Goal: Task Accomplishment & Management: Manage account settings

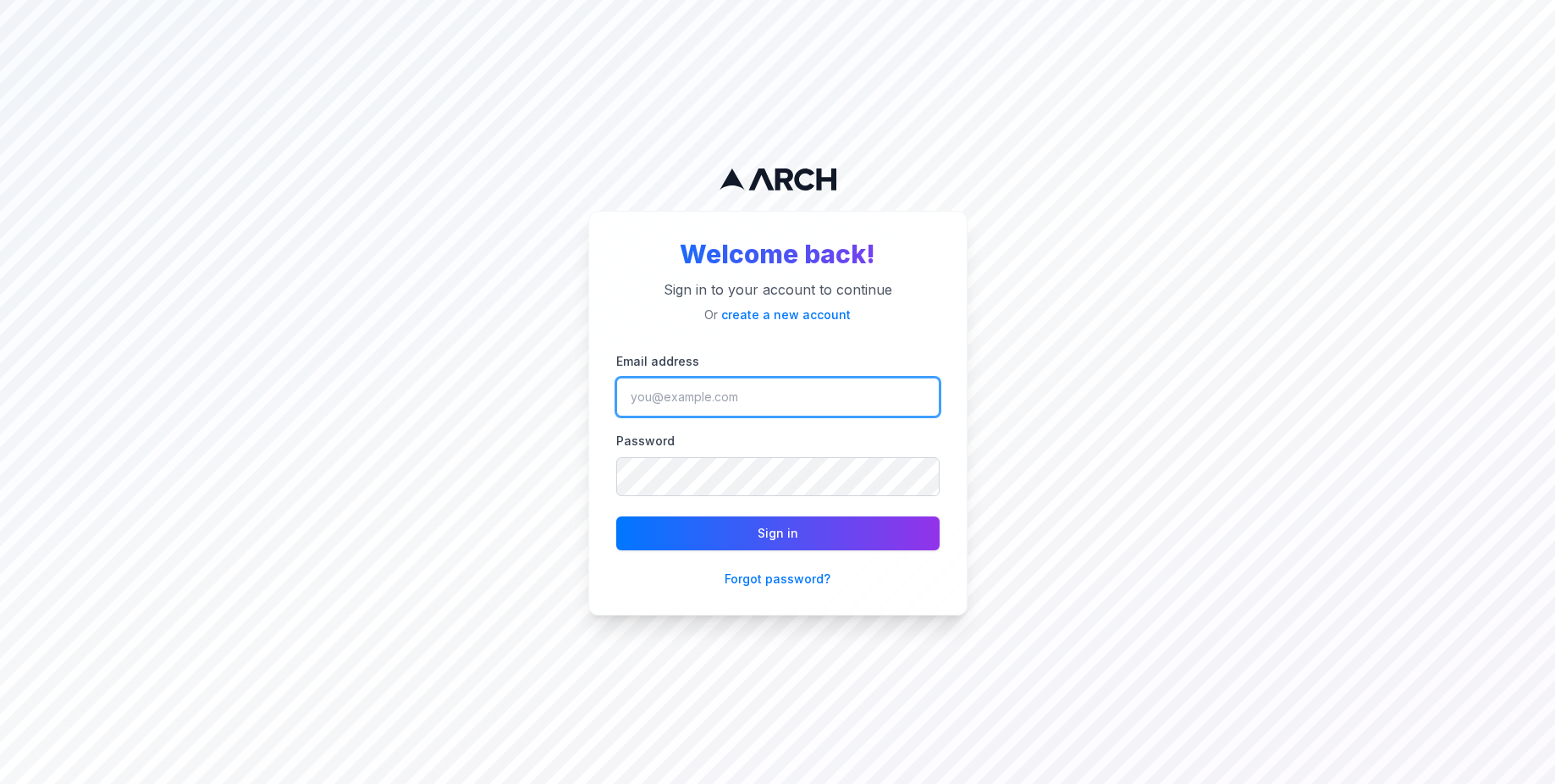
click at [668, 388] on input "Email address" at bounding box center [778, 397] width 323 height 39
type input "matt@getarch.com"
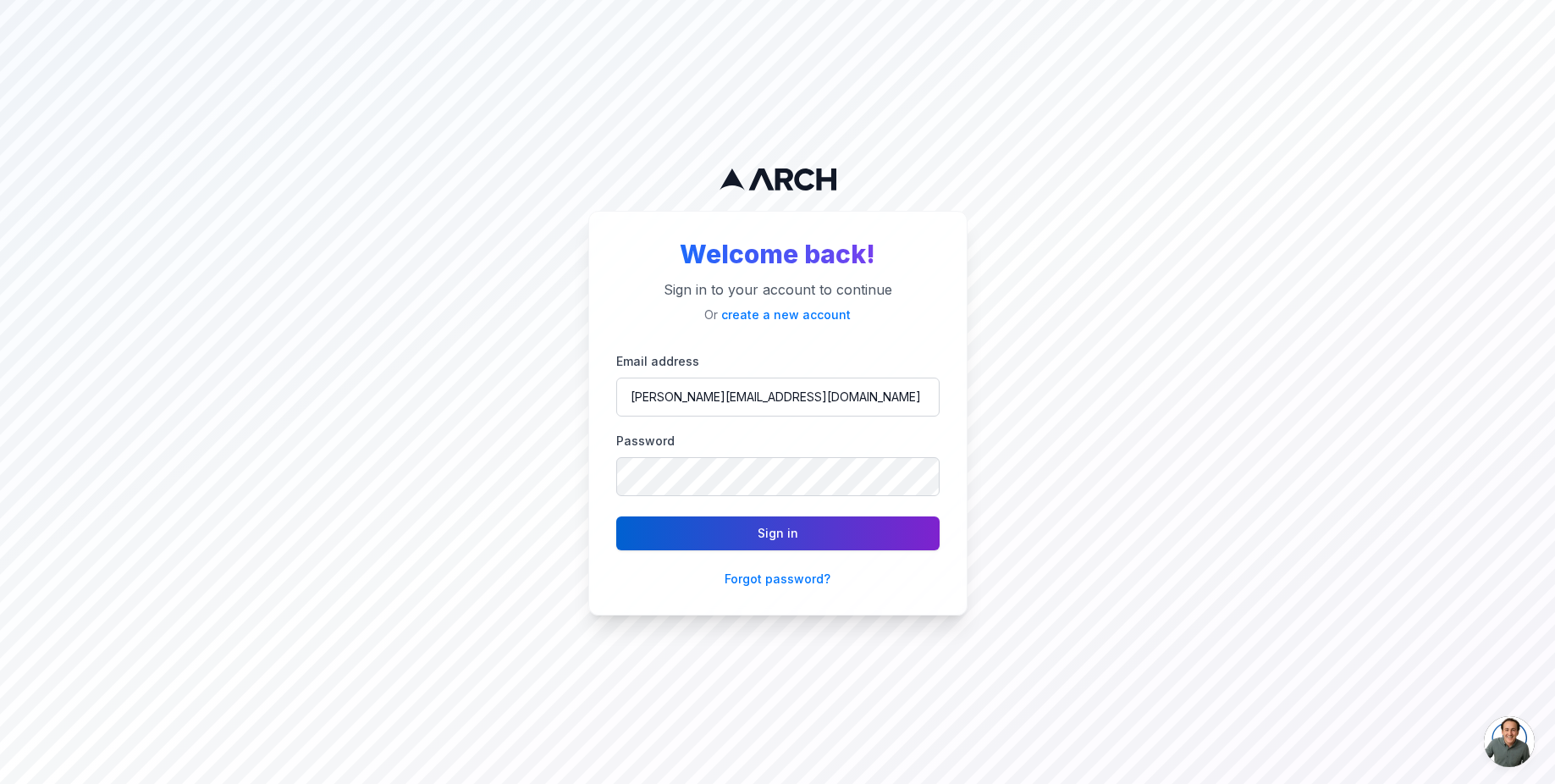
click at [746, 530] on button "Sign in" at bounding box center [778, 533] width 323 height 34
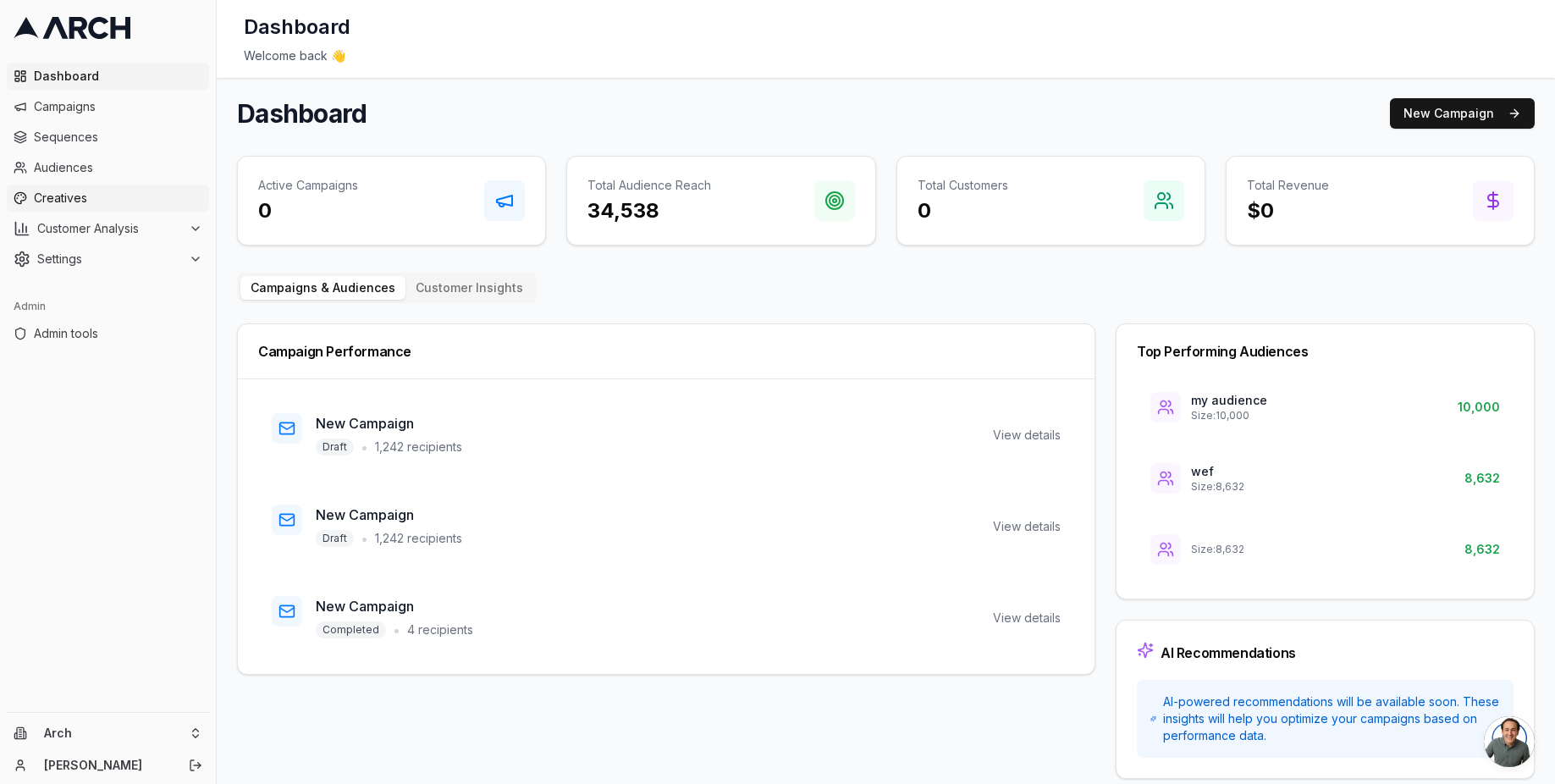
click at [106, 186] on link "Creatives" at bounding box center [107, 197] width 202 height 27
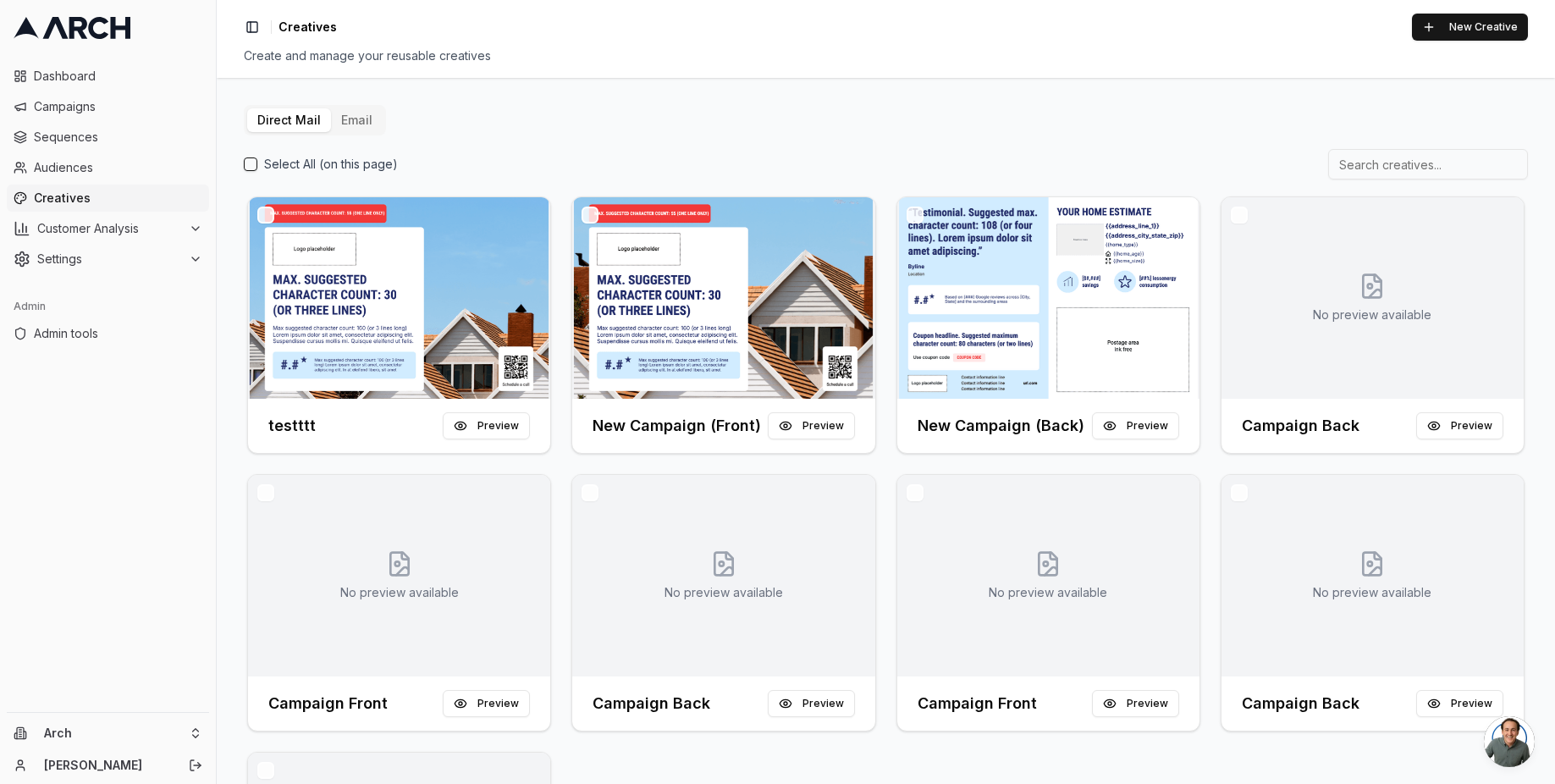
click at [102, 202] on span "Creatives" at bounding box center [118, 198] width 168 height 17
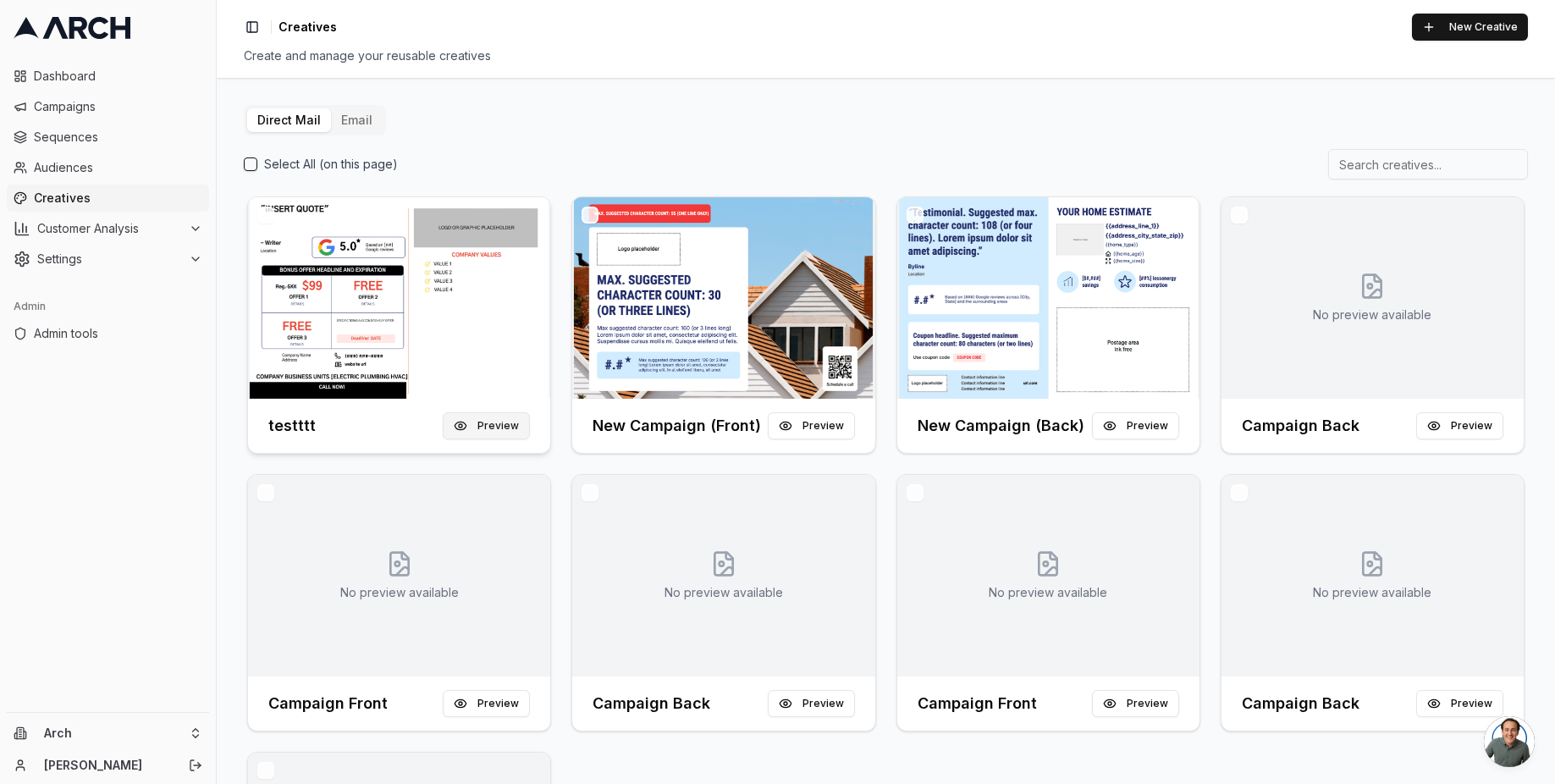
click at [480, 419] on button "Preview" at bounding box center [486, 425] width 87 height 27
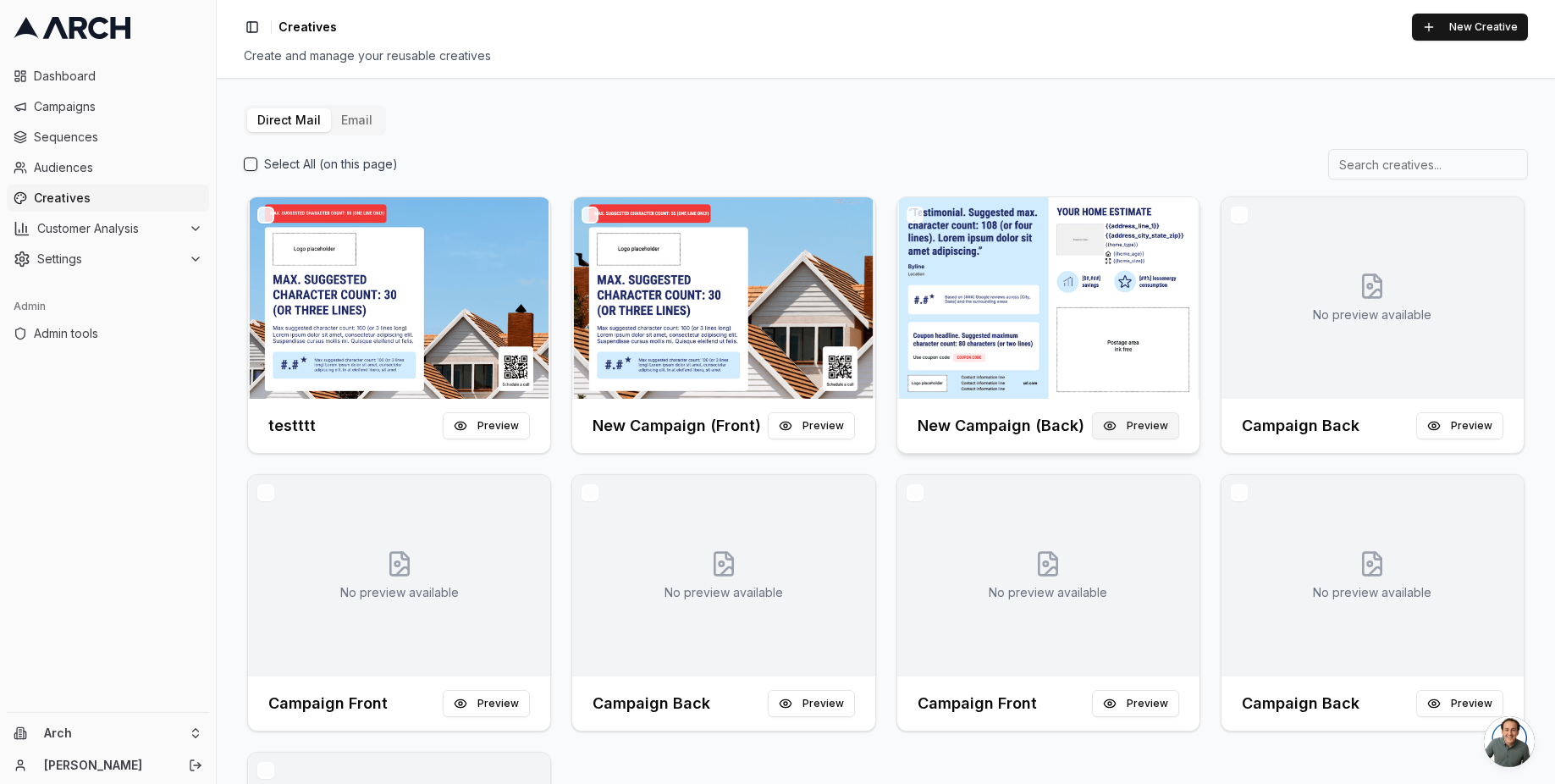
click at [1125, 429] on button "Preview" at bounding box center [1135, 425] width 87 height 27
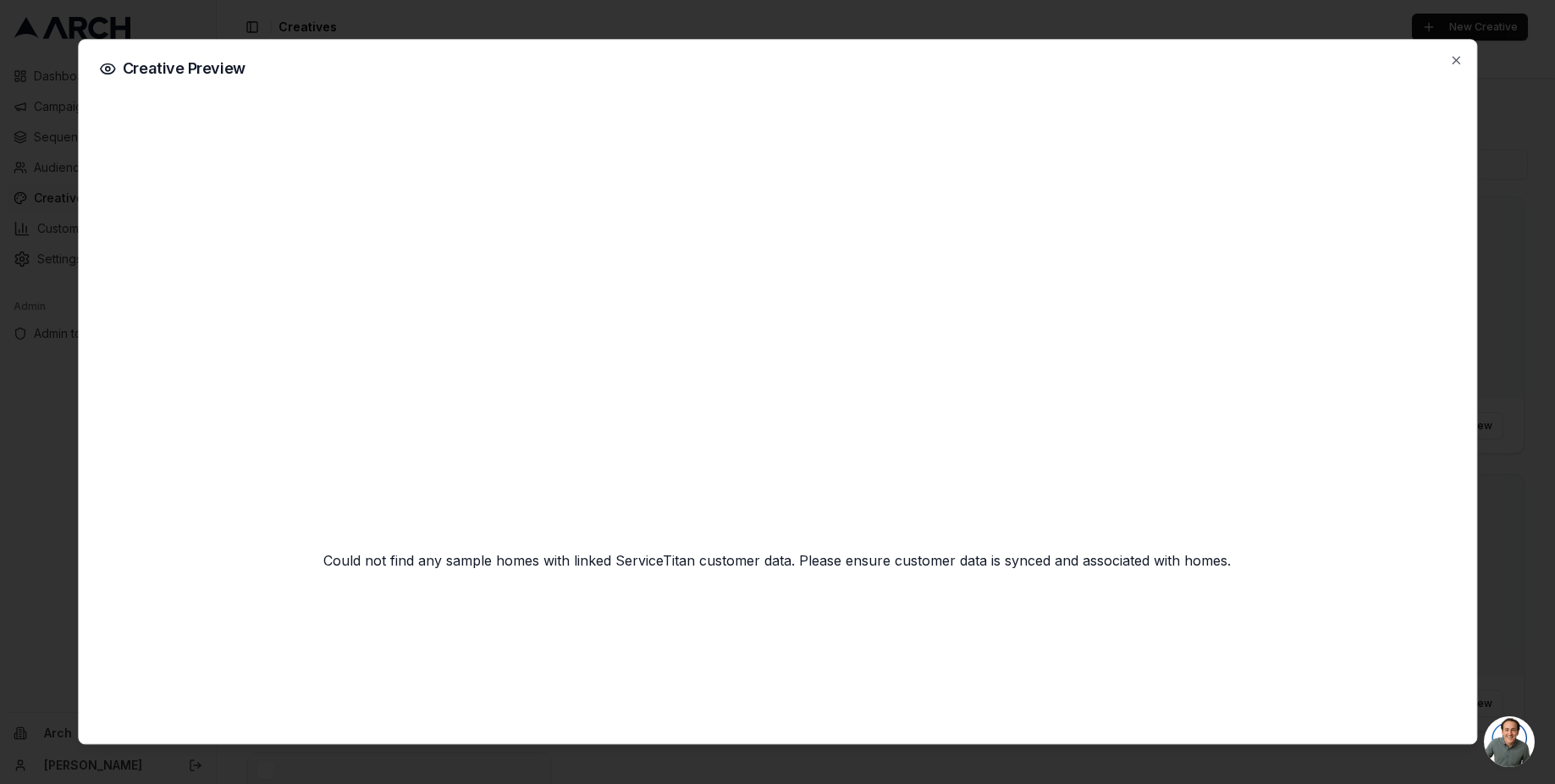
click at [1467, 363] on div "Creative Preview Could not find any sample homes with linked ServiceTitan custo…" at bounding box center [778, 391] width 1399 height 705
click at [1453, 67] on h2 "Creative Preview" at bounding box center [777, 69] width 1357 height 17
click at [1457, 60] on icon "button" at bounding box center [1455, 59] width 7 height 7
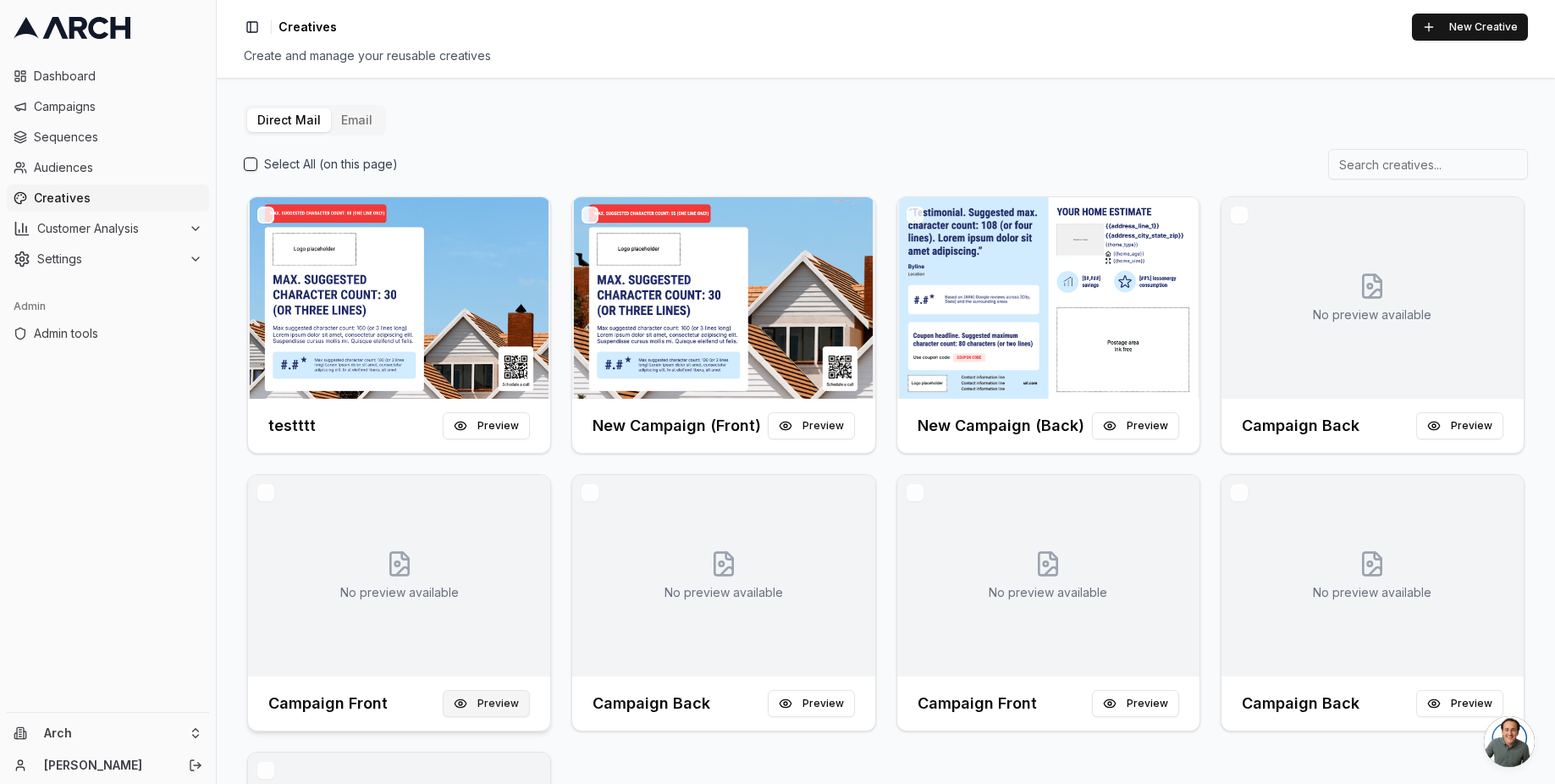
click at [495, 698] on button "Preview" at bounding box center [486, 703] width 87 height 27
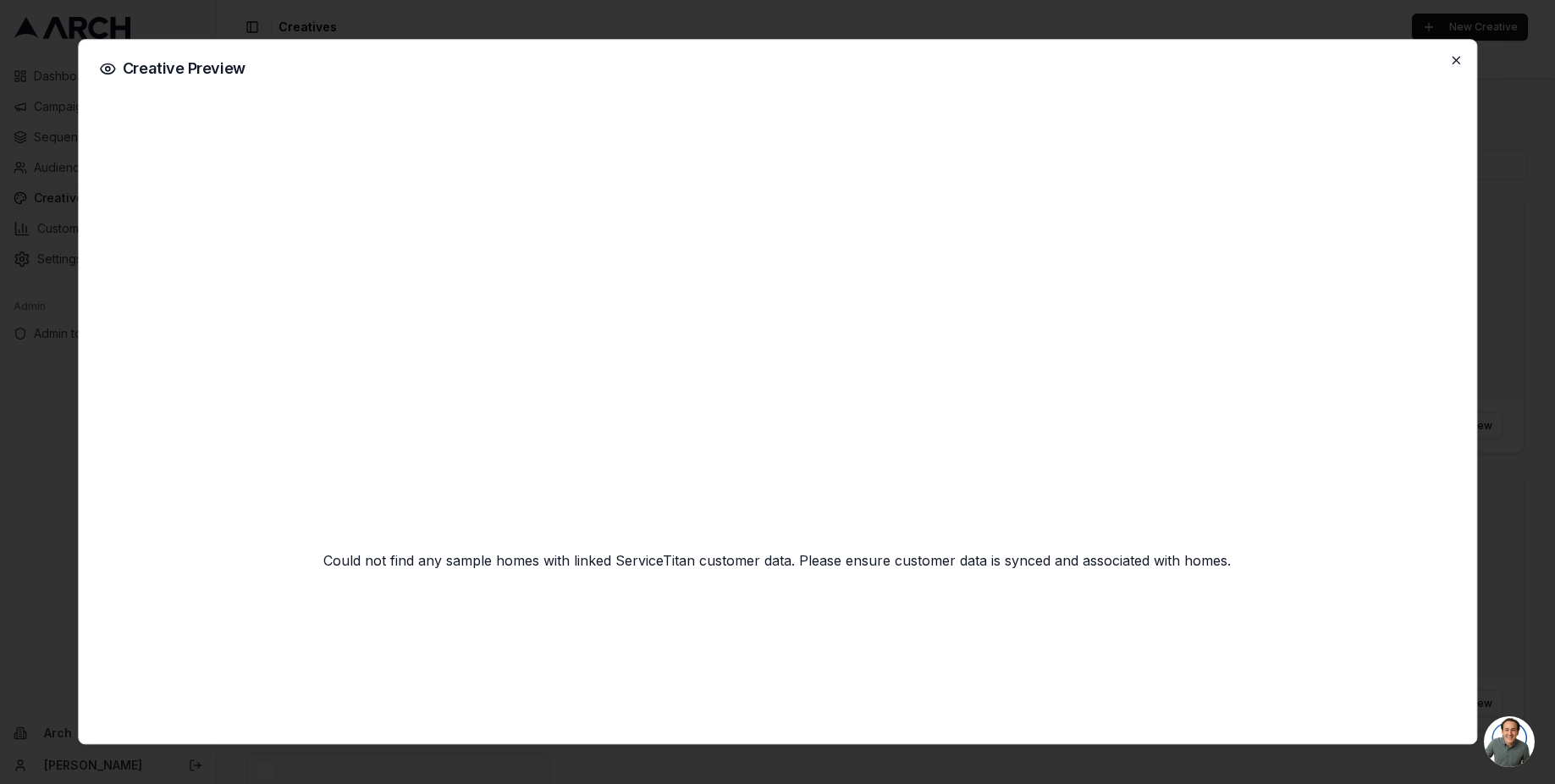
click at [1449, 59] on icon "button" at bounding box center [1455, 60] width 13 height 13
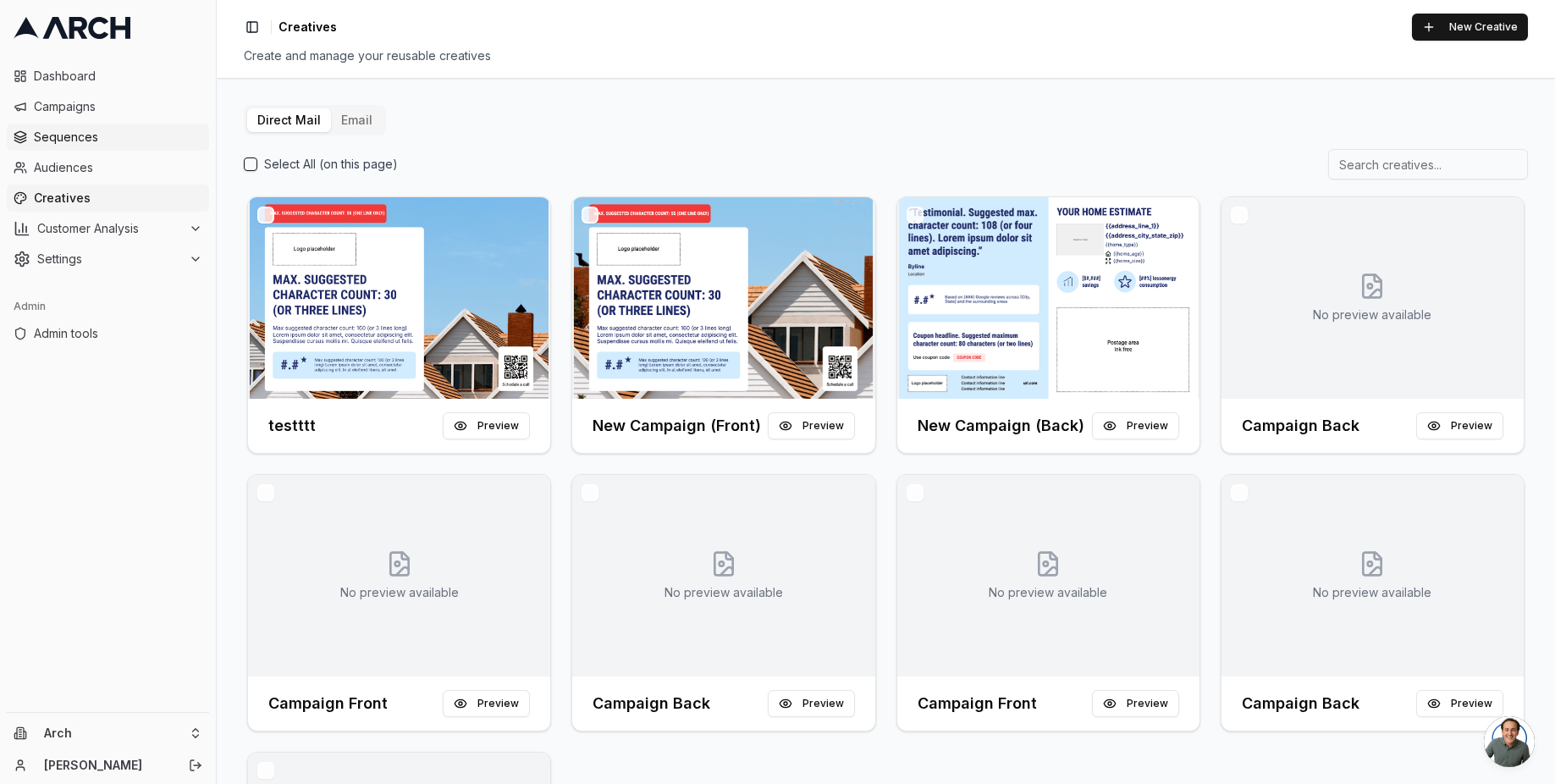
click at [134, 149] on link "Sequences" at bounding box center [107, 136] width 202 height 27
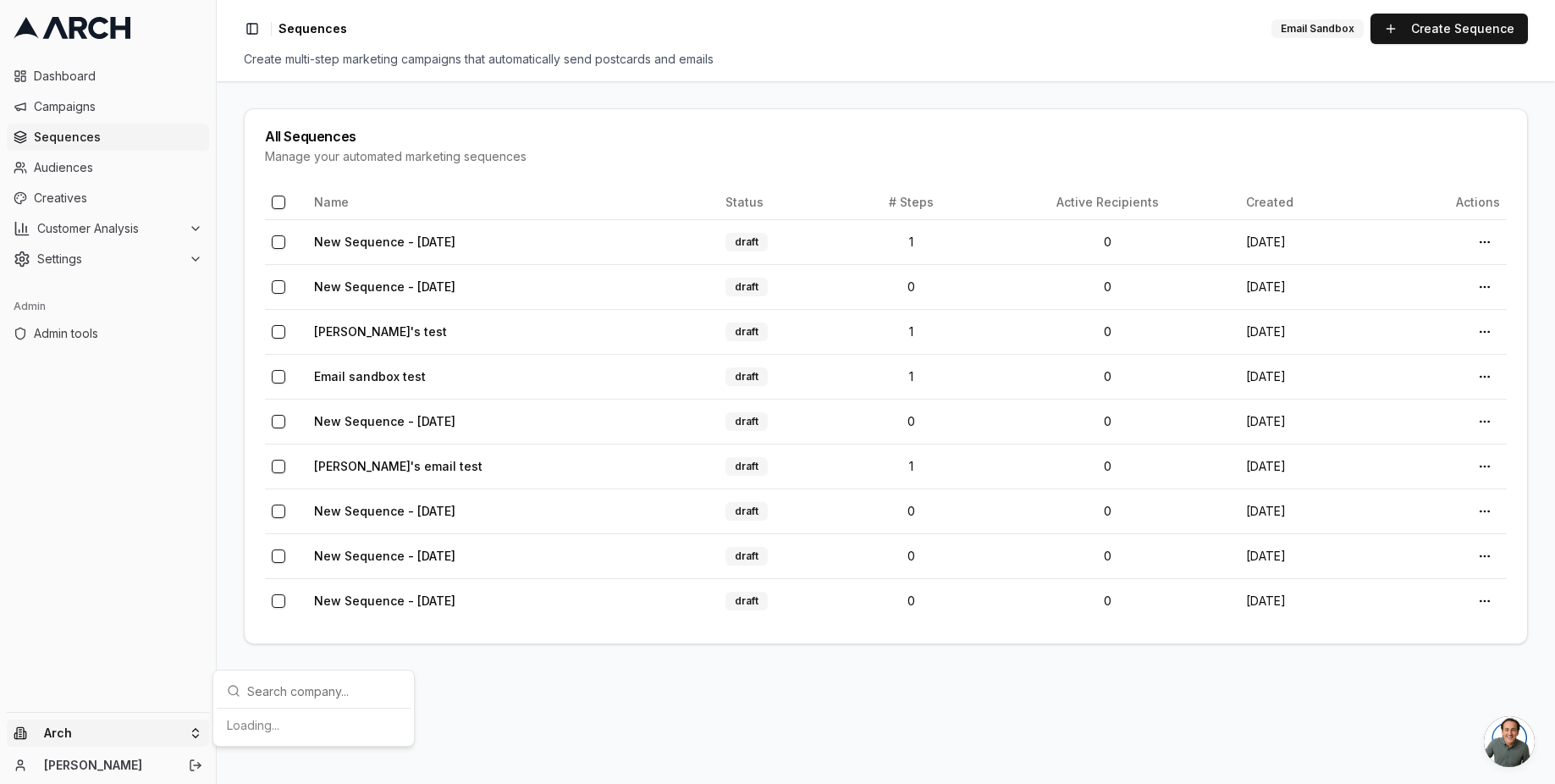
click at [111, 735] on html "Dashboard Campaigns Sequences Audiences Creatives Customer Analysis Settings Ad…" at bounding box center [778, 392] width 1555 height 784
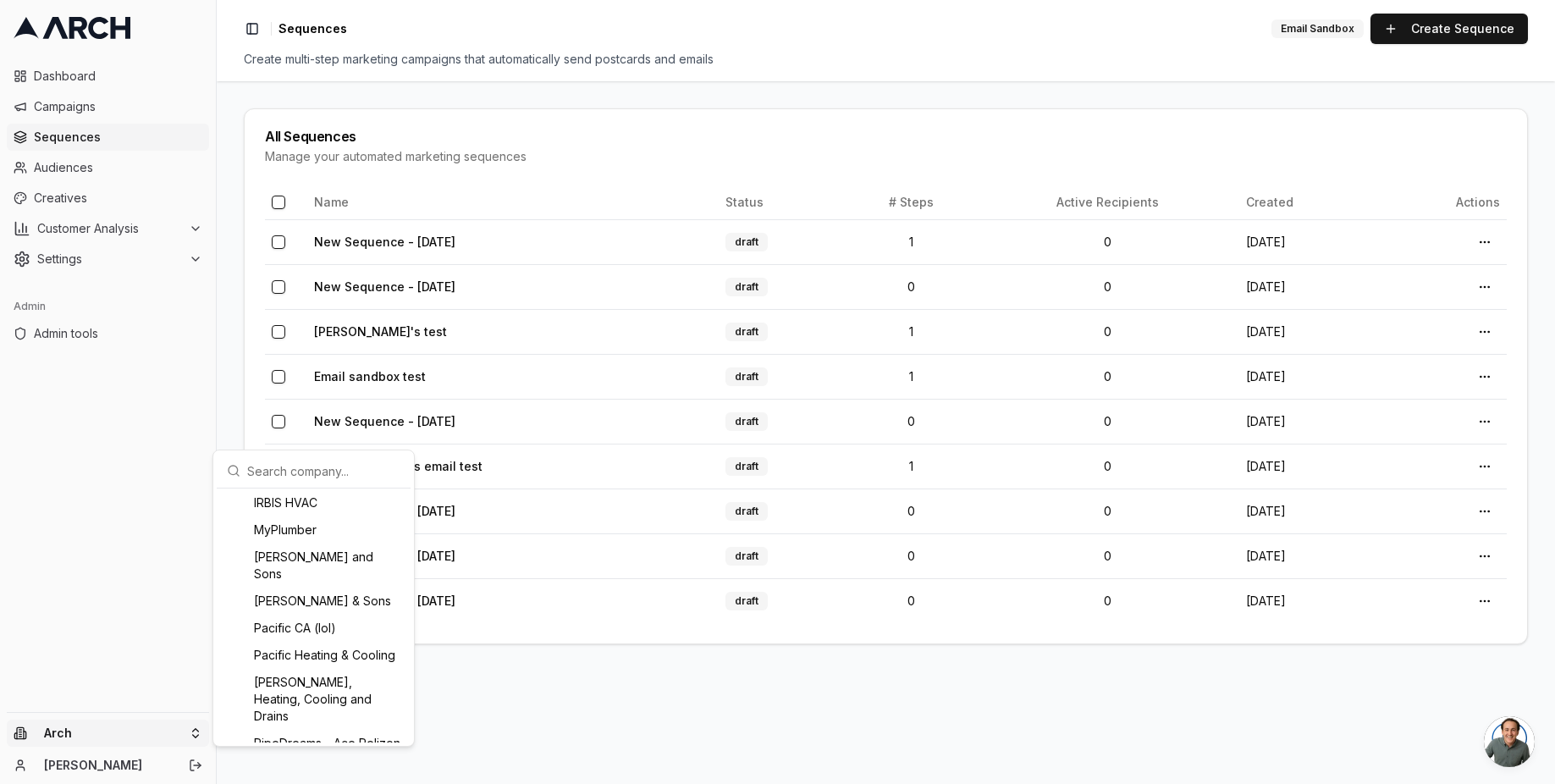
scroll to position [1795, 0]
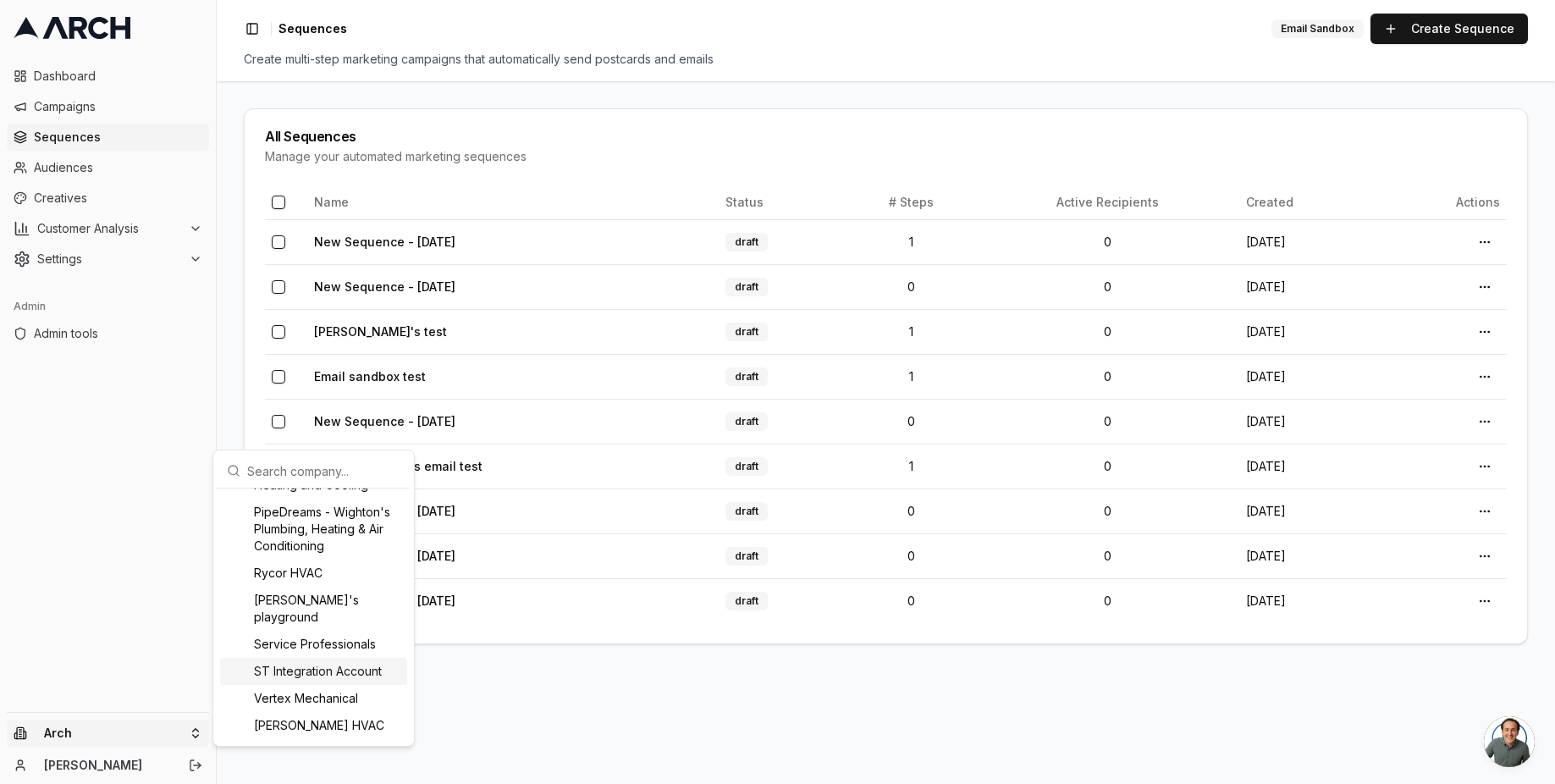
click at [361, 666] on div "ST Integration Account" at bounding box center [313, 671] width 187 height 27
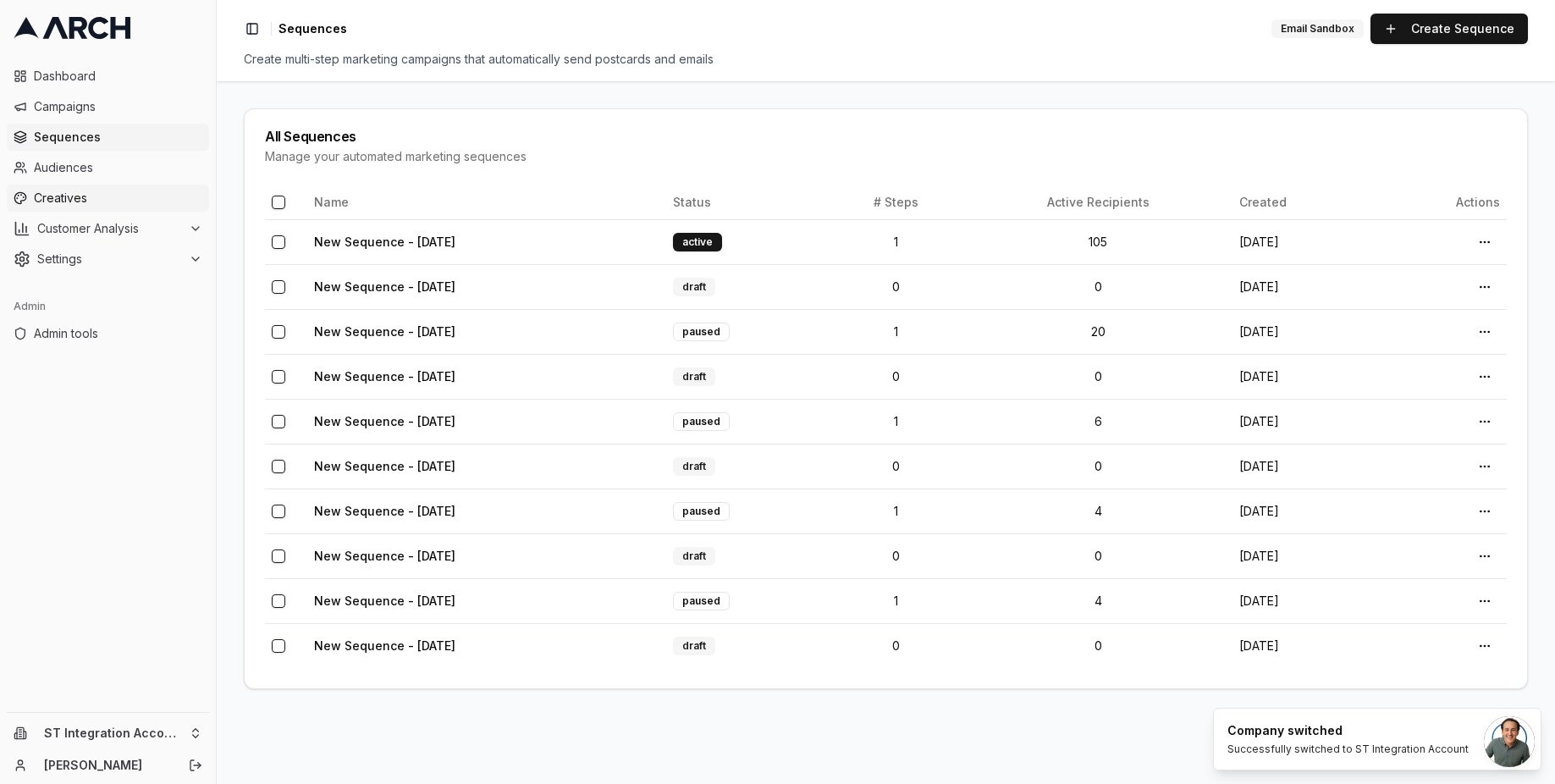
click at [147, 206] on span "Creatives" at bounding box center [118, 198] width 168 height 17
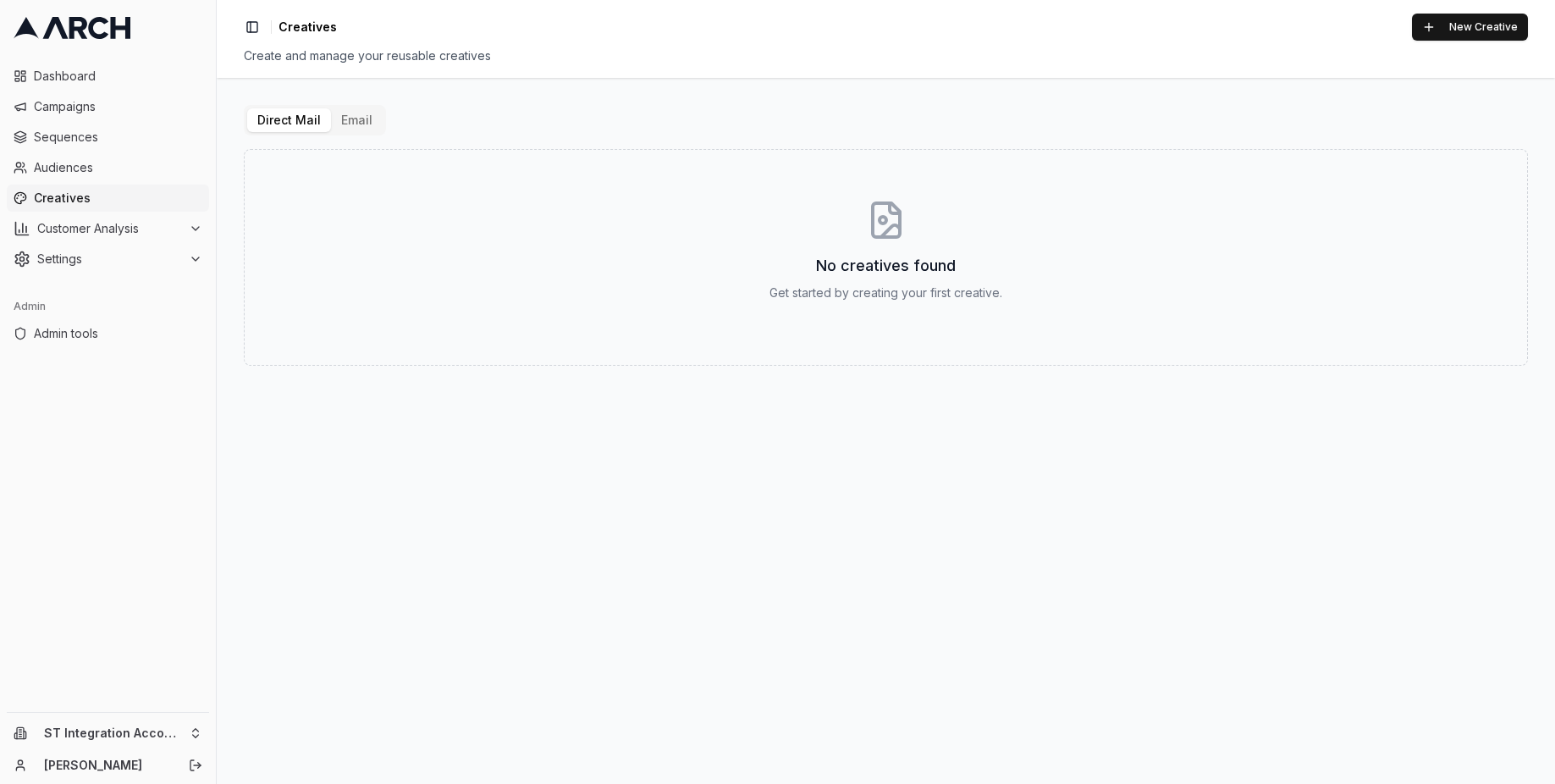
click at [352, 126] on button "Email" at bounding box center [356, 119] width 52 height 24
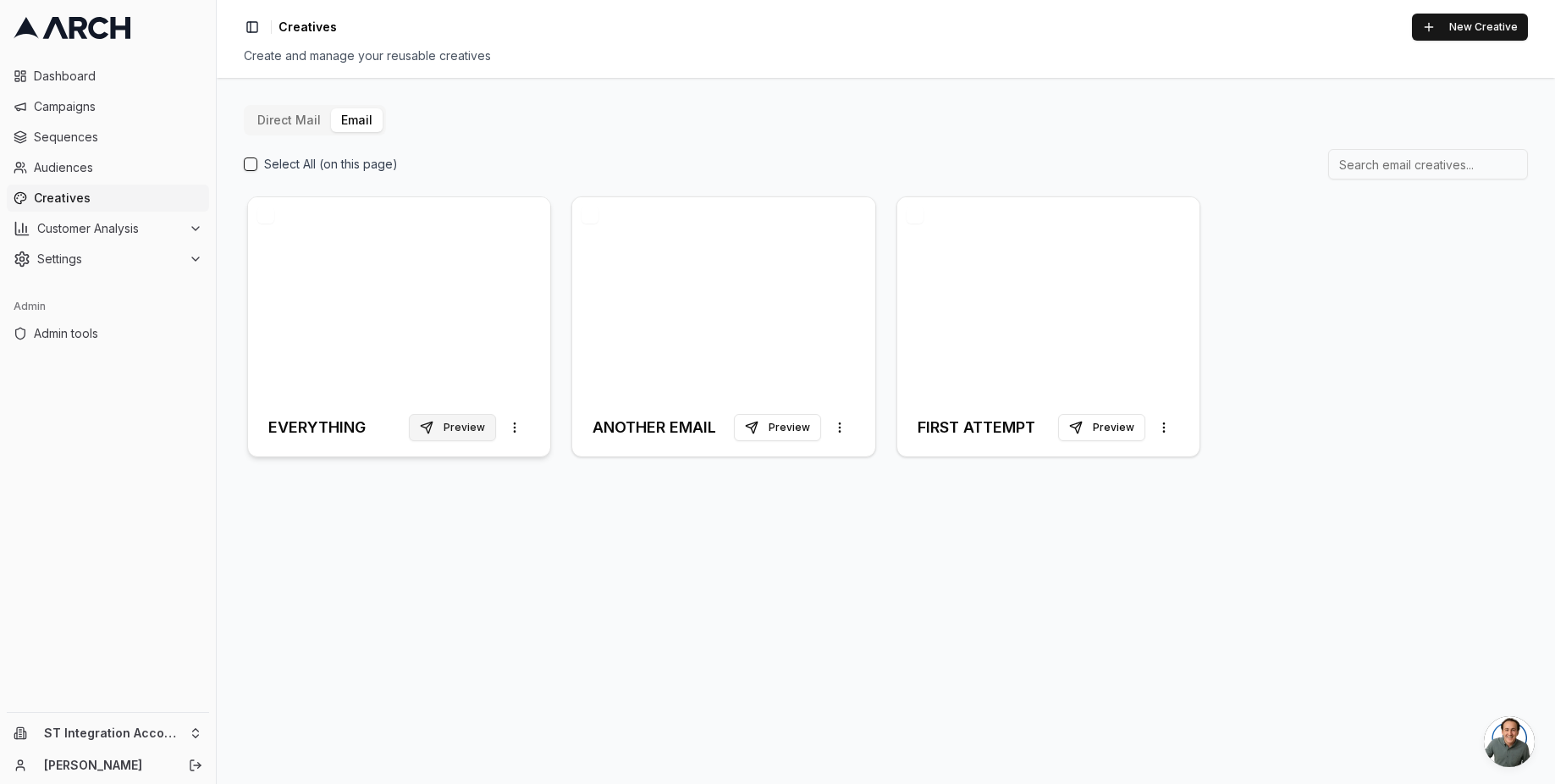
click at [481, 427] on button "Preview" at bounding box center [452, 427] width 87 height 27
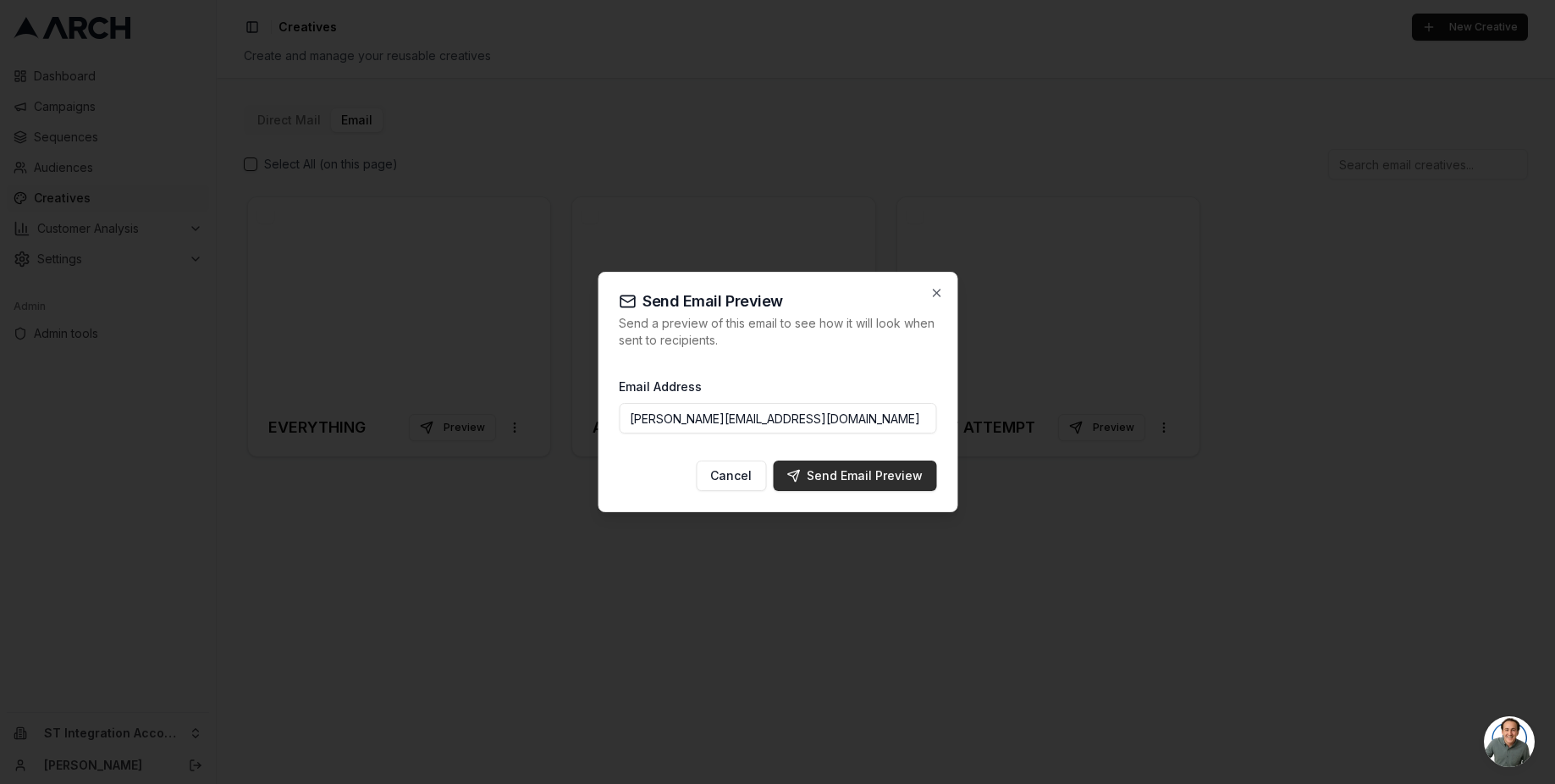
click at [851, 479] on div "Send Email Preview" at bounding box center [854, 476] width 136 height 17
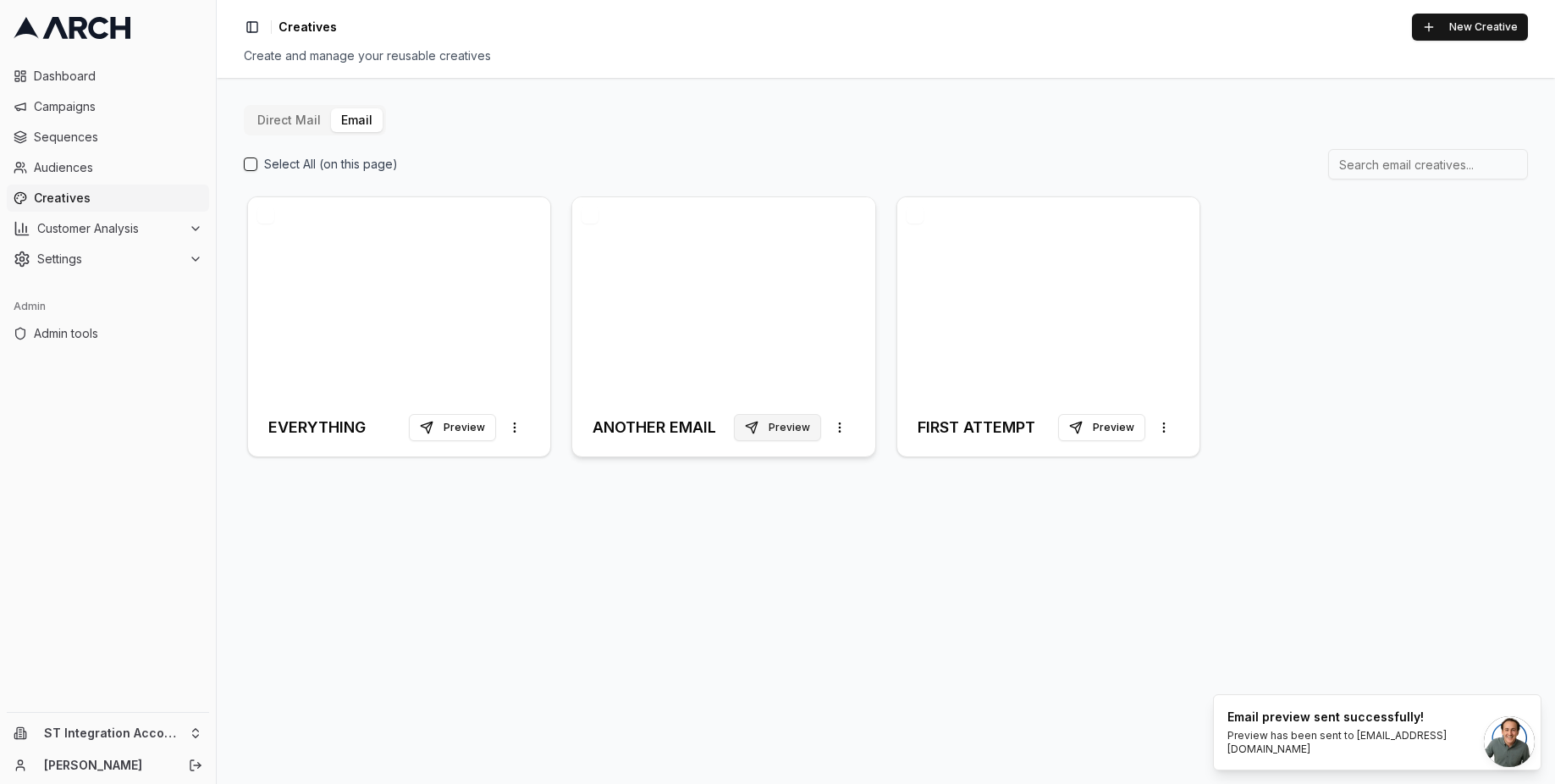
click at [790, 429] on button "Preview" at bounding box center [778, 427] width 87 height 27
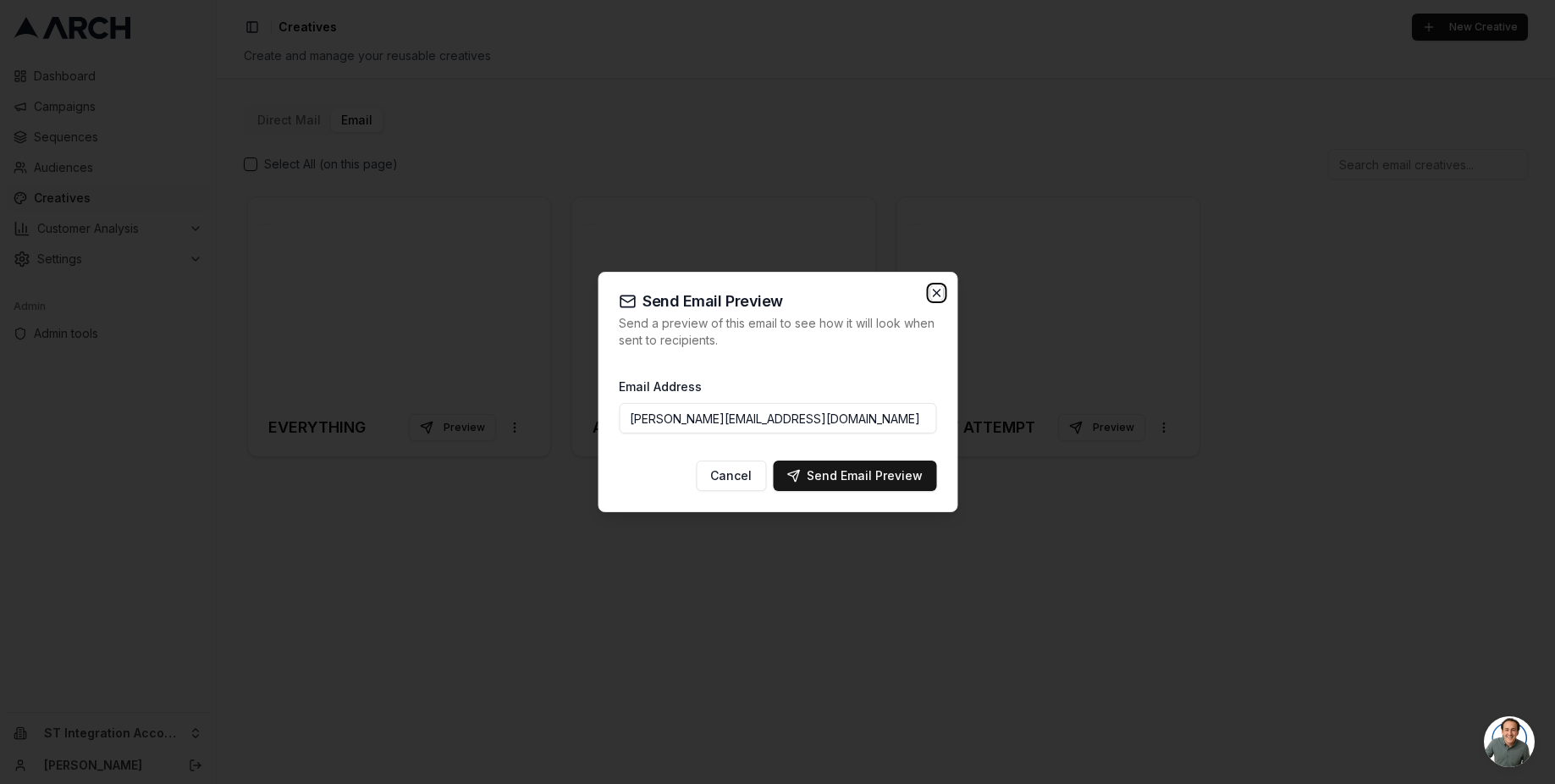
click at [936, 295] on icon "button" at bounding box center [936, 292] width 13 height 13
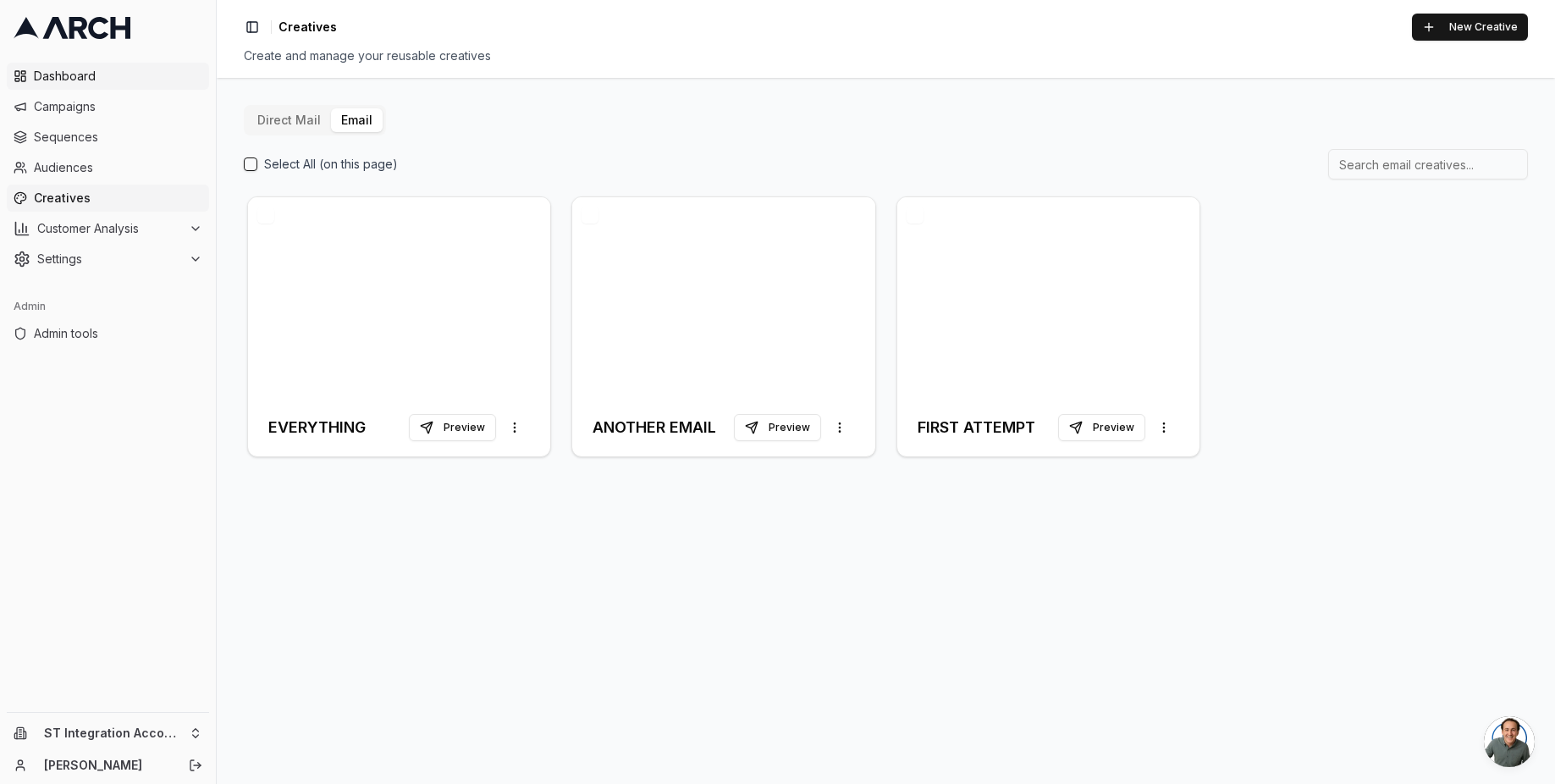
click at [55, 76] on span "Dashboard" at bounding box center [118, 76] width 168 height 17
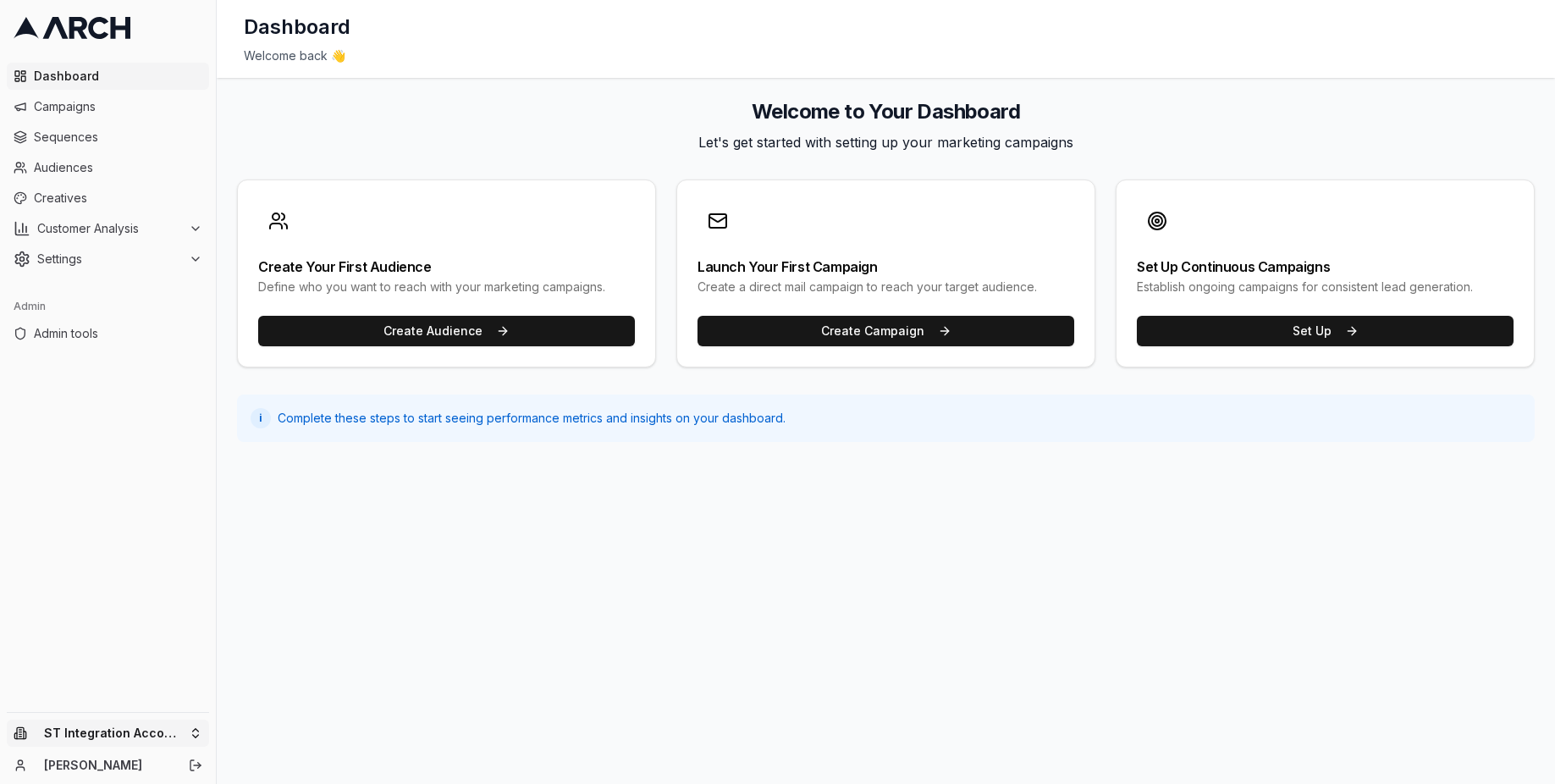
click at [159, 722] on html "Dashboard Campaigns Sequences Audiences Creatives Customer Analysis Settings Ad…" at bounding box center [778, 392] width 1555 height 784
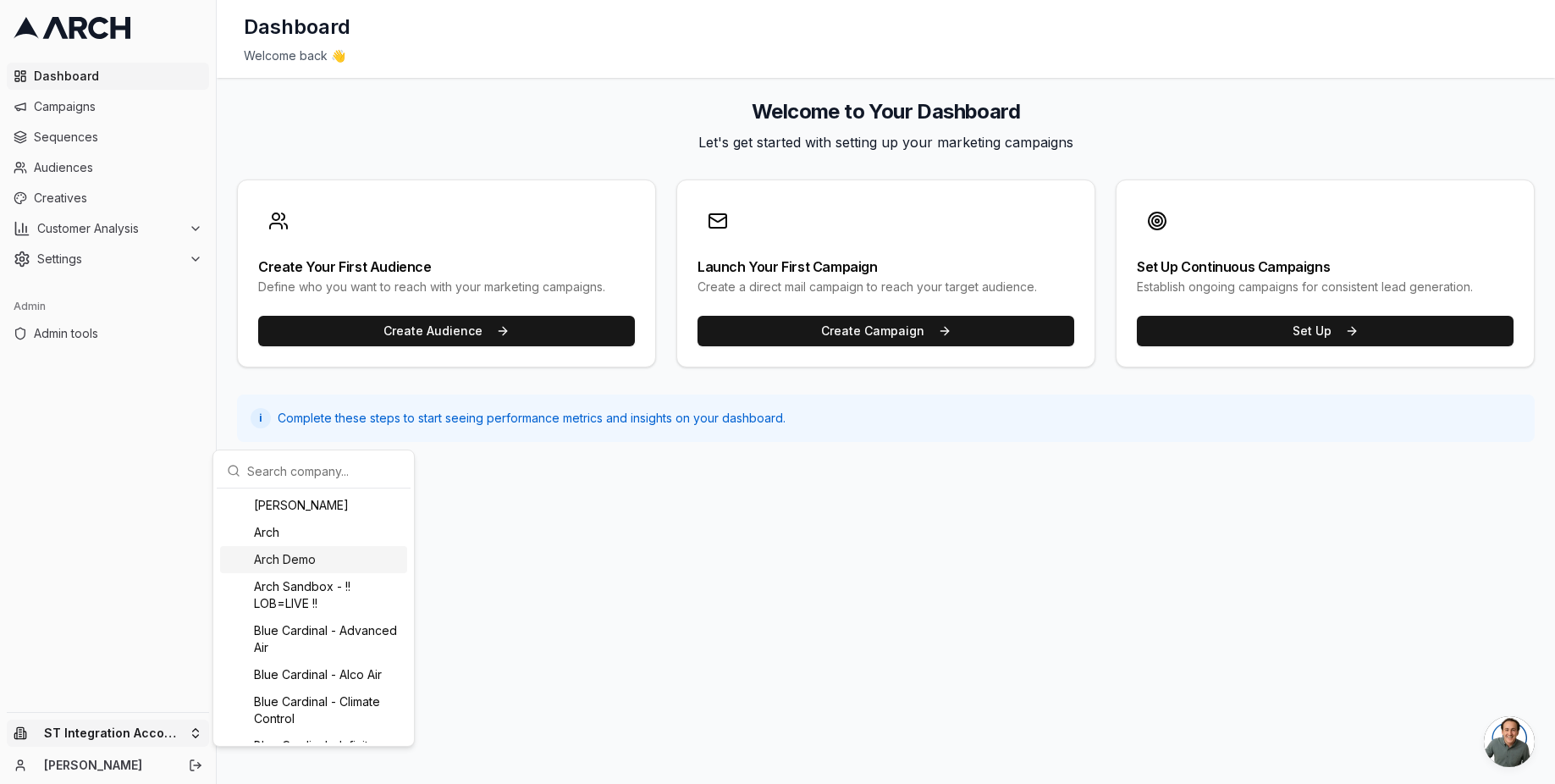
click at [315, 557] on div "Arch Demo" at bounding box center [313, 559] width 187 height 27
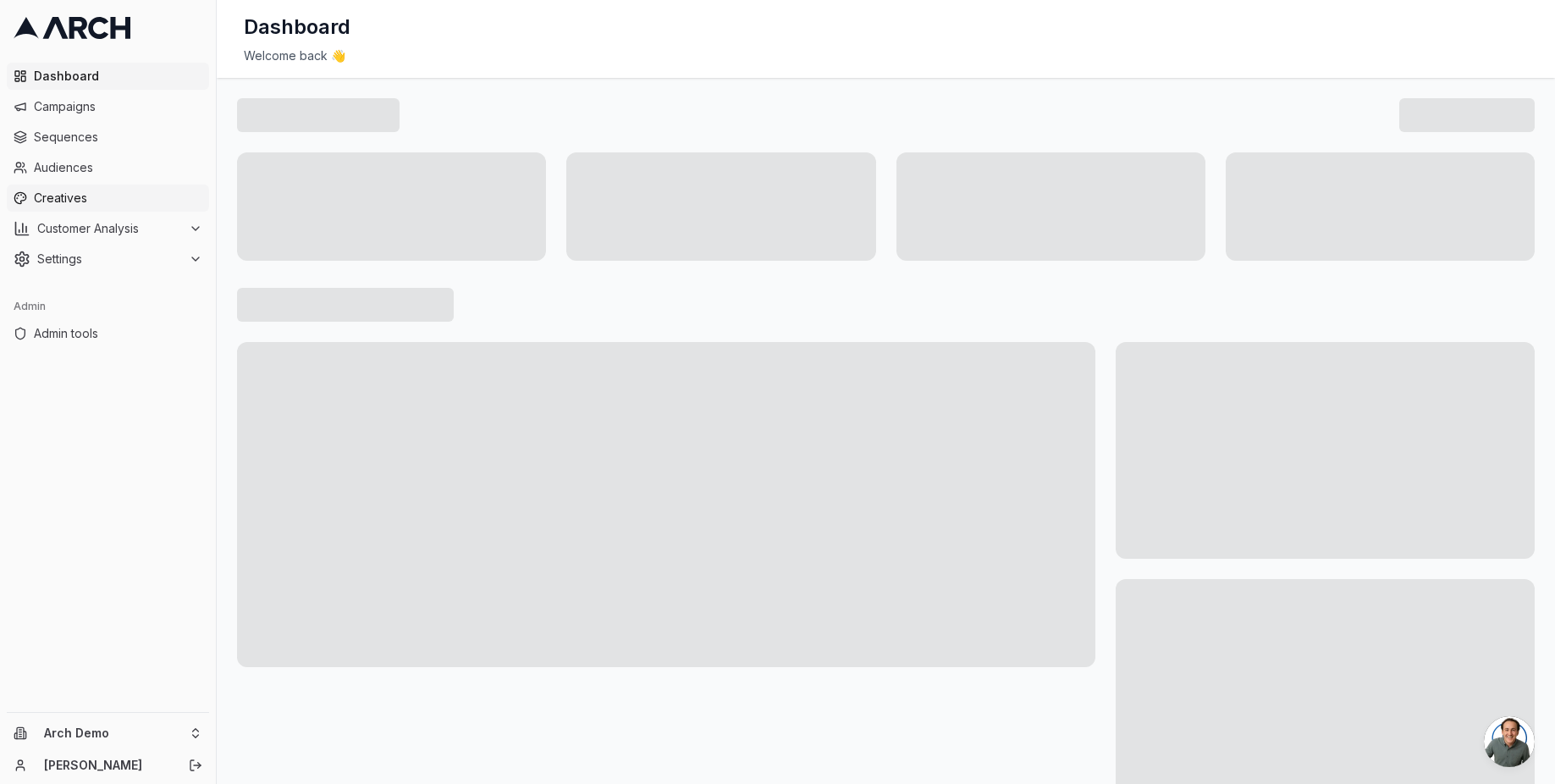
click at [121, 194] on span "Creatives" at bounding box center [118, 198] width 168 height 17
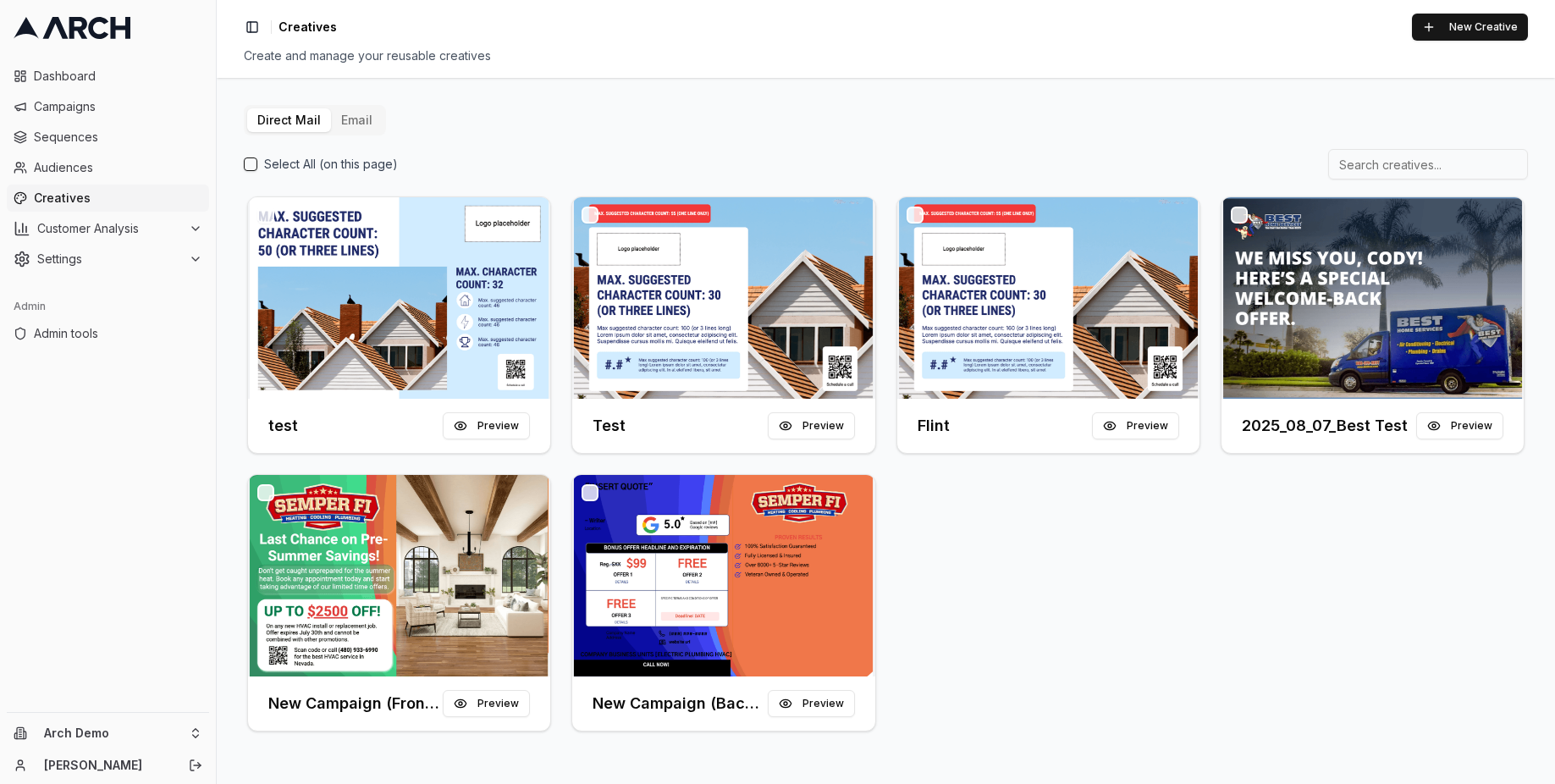
click at [357, 120] on button "Email" at bounding box center [356, 119] width 52 height 24
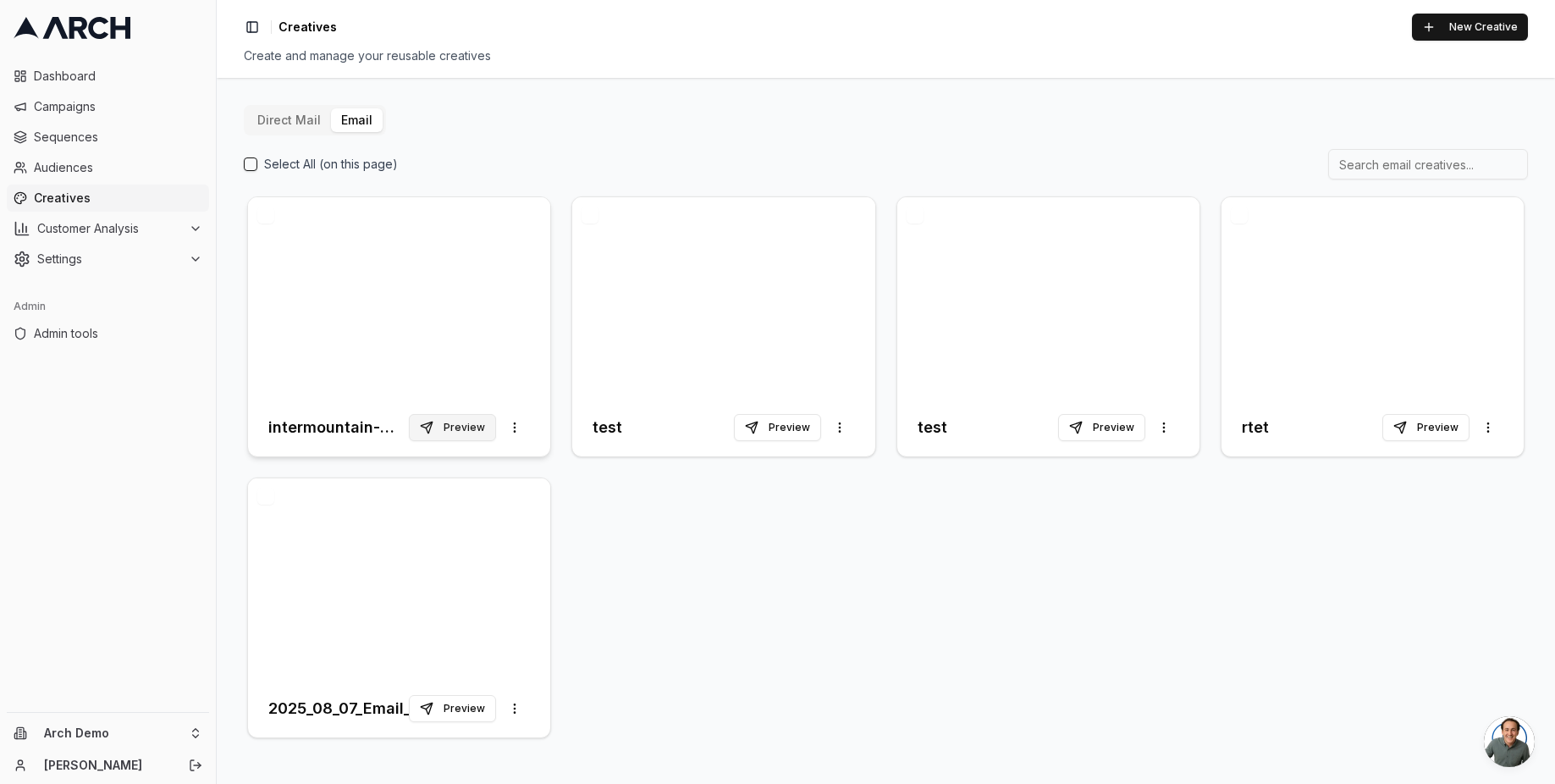
click at [447, 431] on button "Preview" at bounding box center [452, 427] width 87 height 27
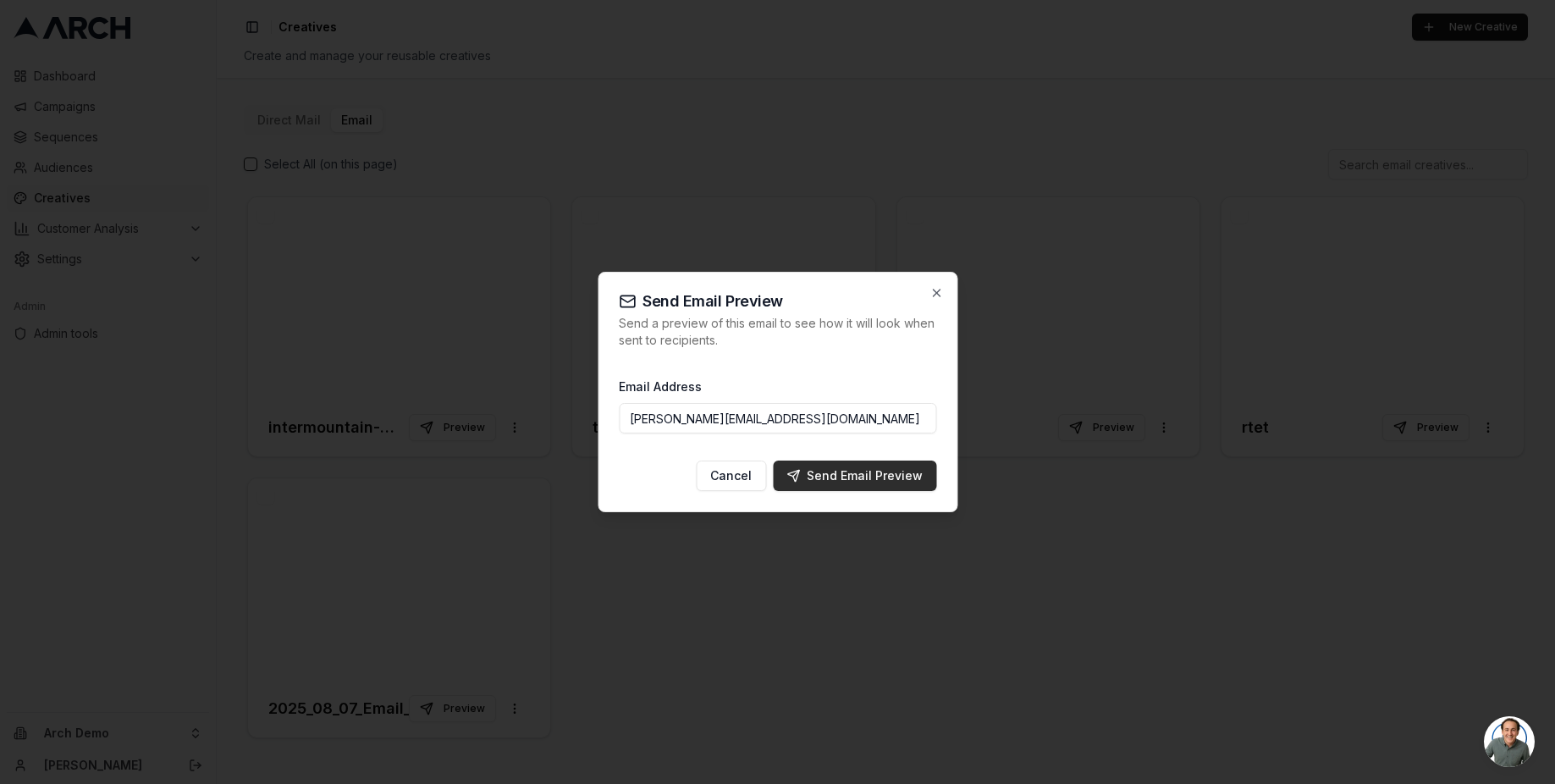
click at [810, 473] on div "Send Email Preview" at bounding box center [854, 476] width 136 height 17
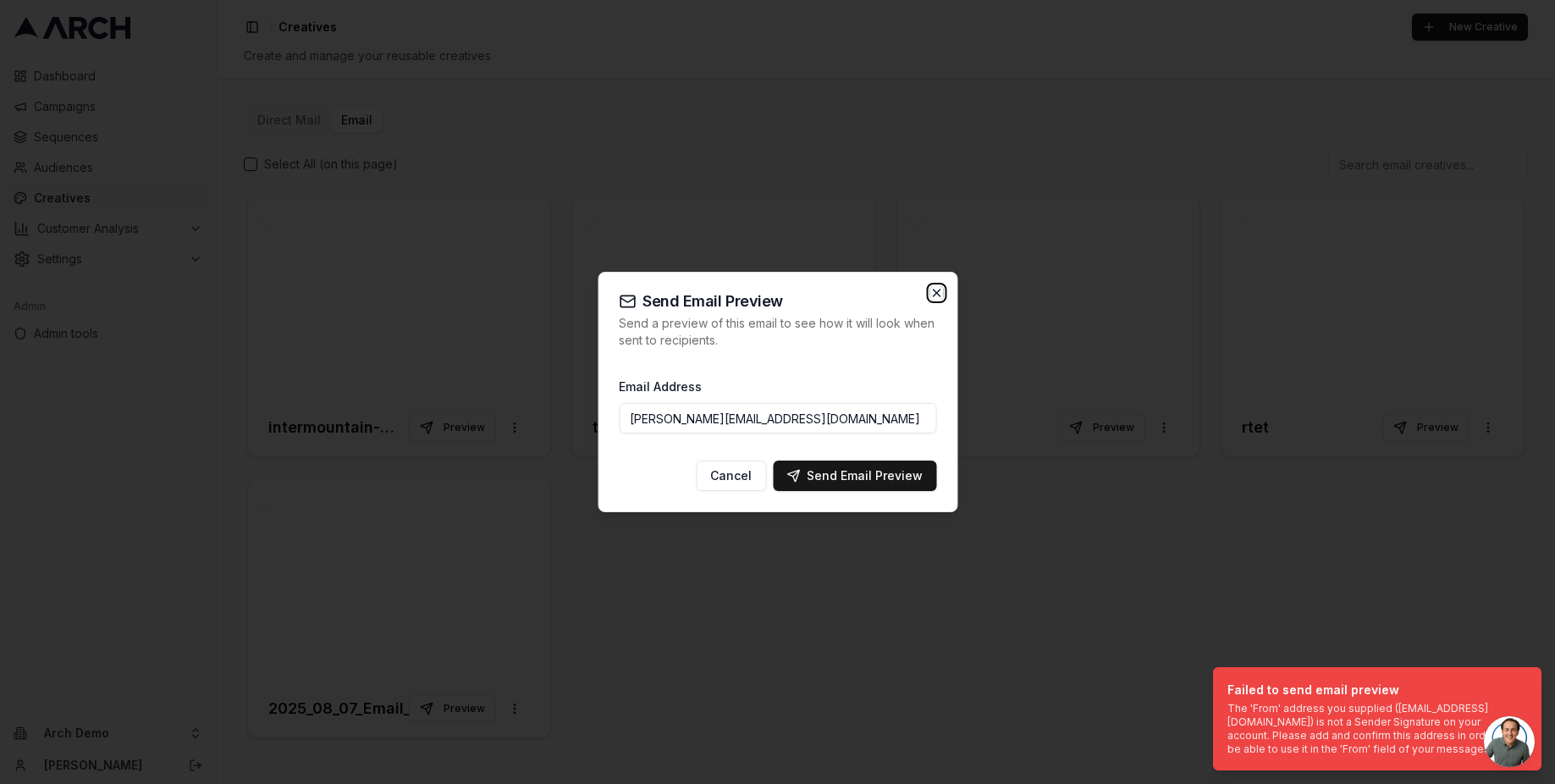
click at [937, 298] on icon "button" at bounding box center [936, 292] width 13 height 13
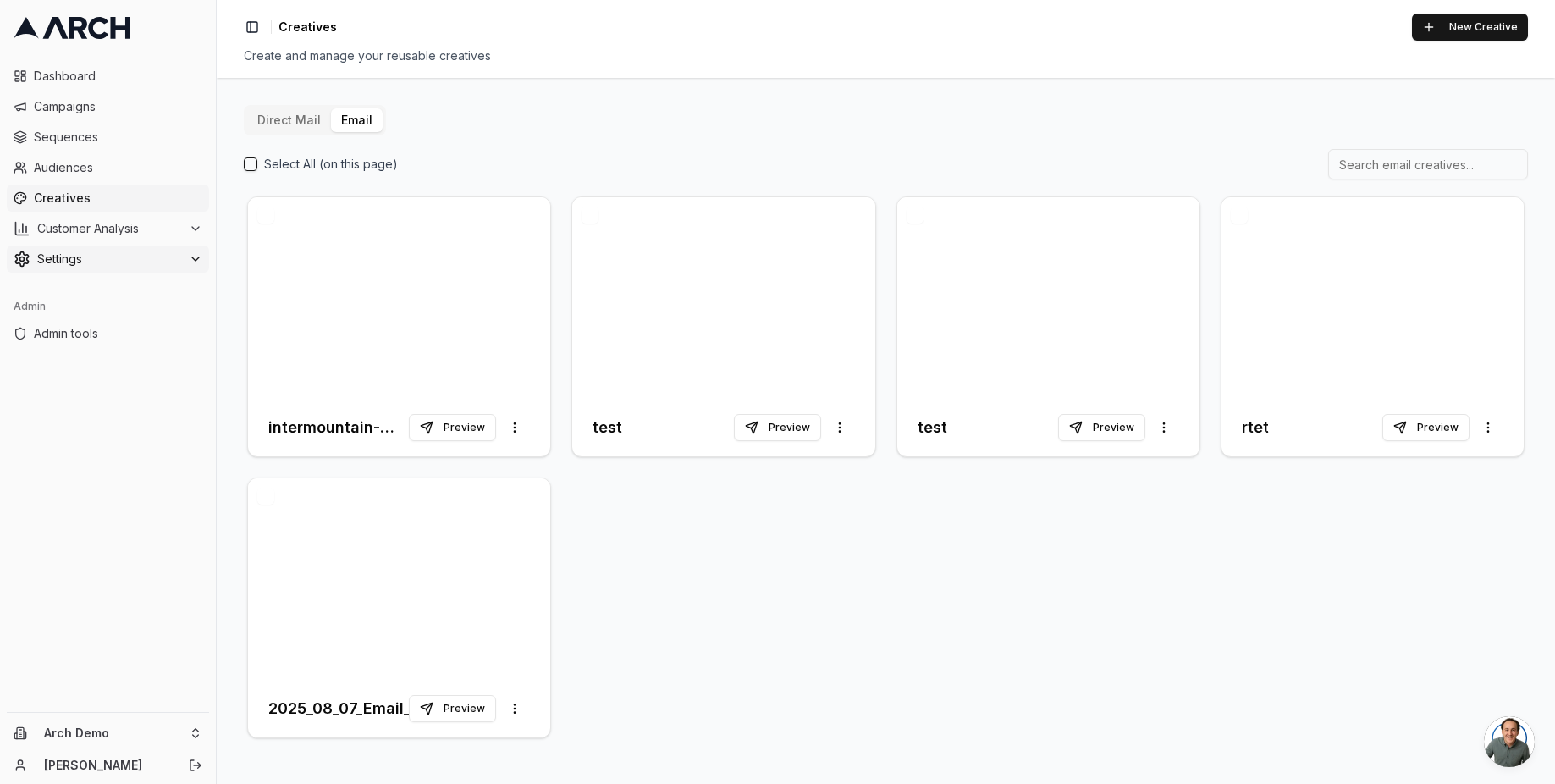
click at [121, 259] on span "Settings" at bounding box center [110, 259] width 145 height 17
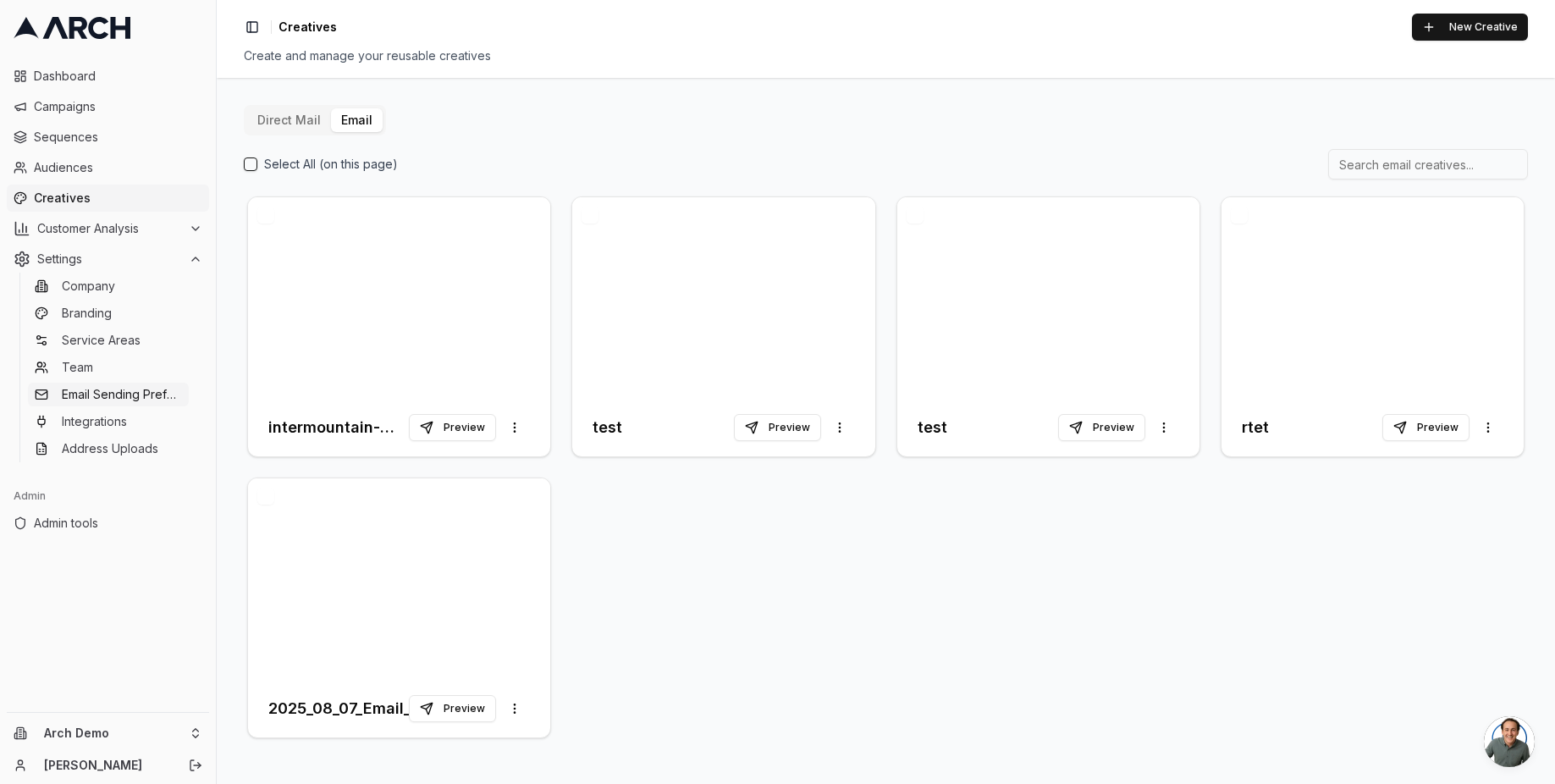
click at [124, 386] on span "Email Sending Preferences" at bounding box center [122, 395] width 120 height 17
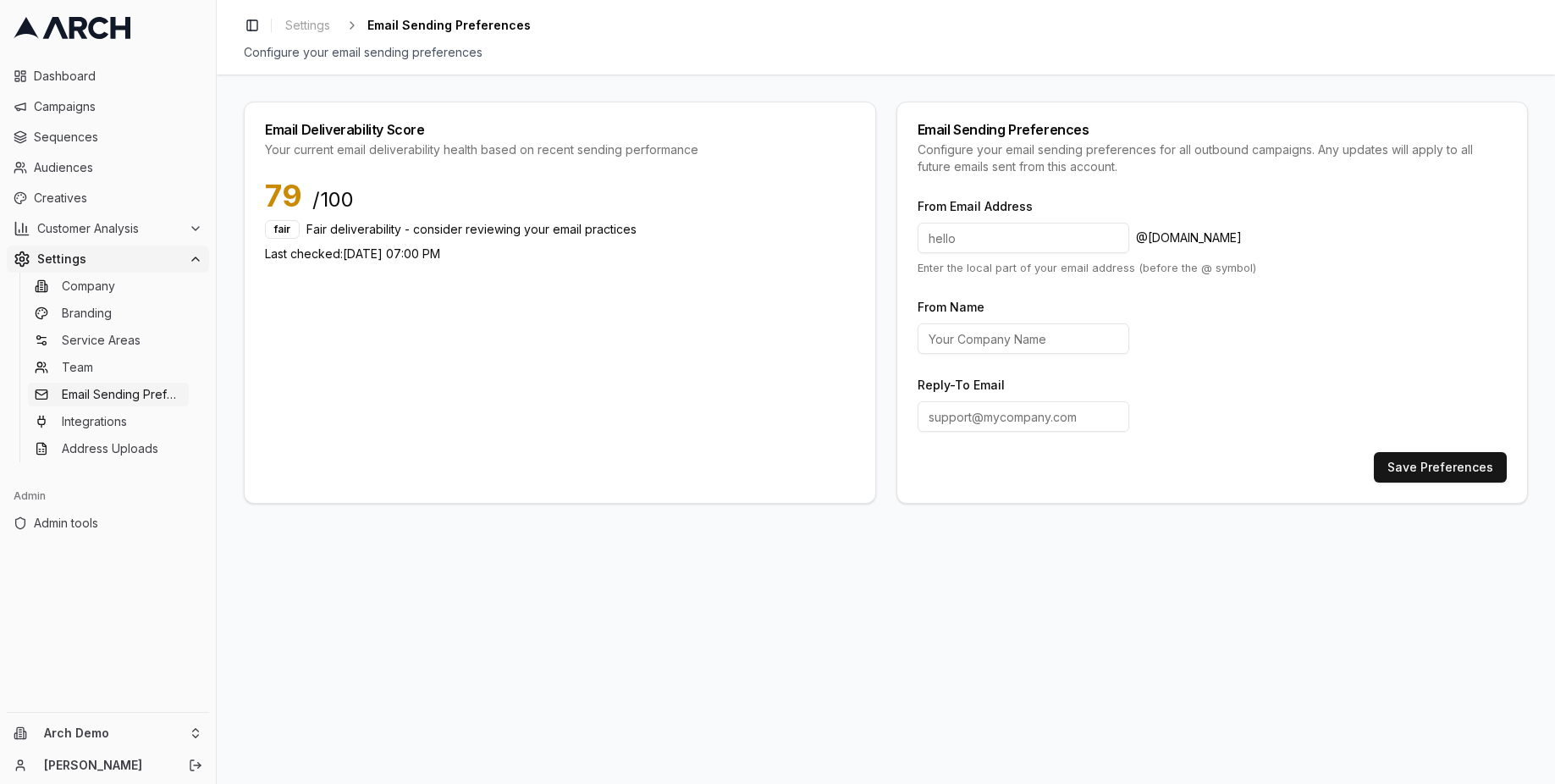
click at [1020, 241] on input at bounding box center [1023, 238] width 212 height 30
click at [99, 526] on span "Admin tools" at bounding box center [118, 523] width 168 height 17
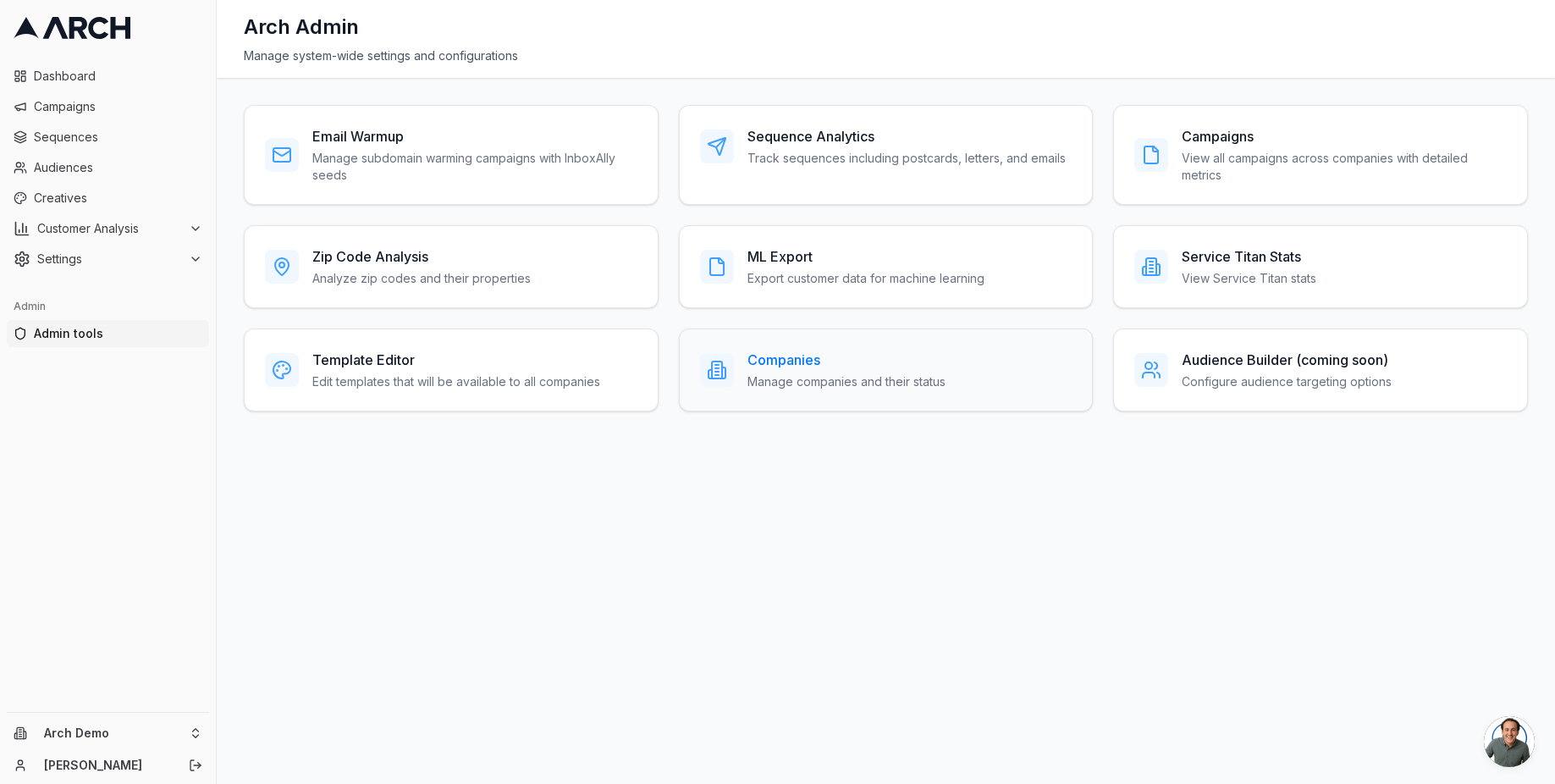
click at [857, 379] on p "Manage companies and their status" at bounding box center [846, 382] width 198 height 17
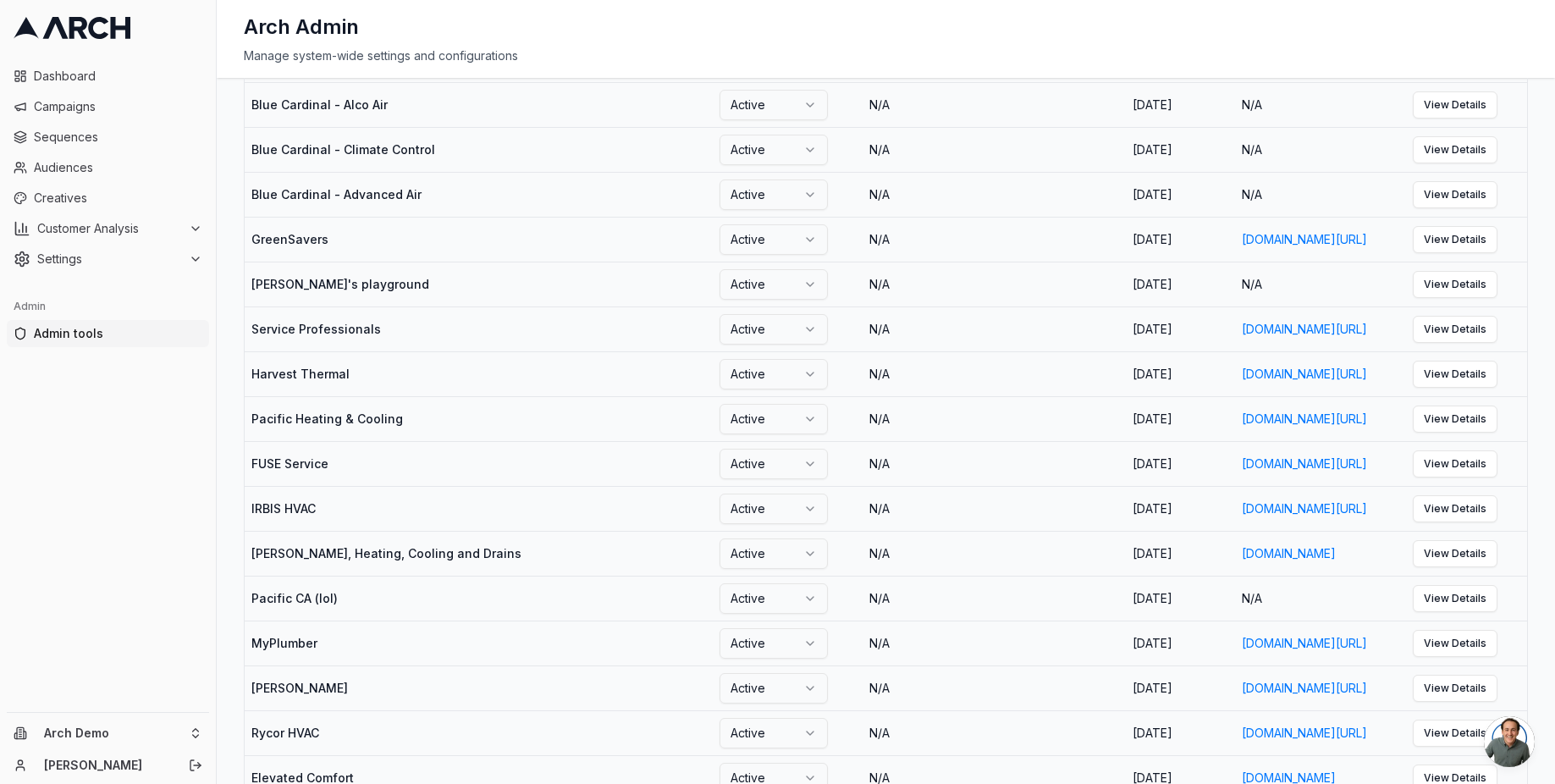
scroll to position [1912, 0]
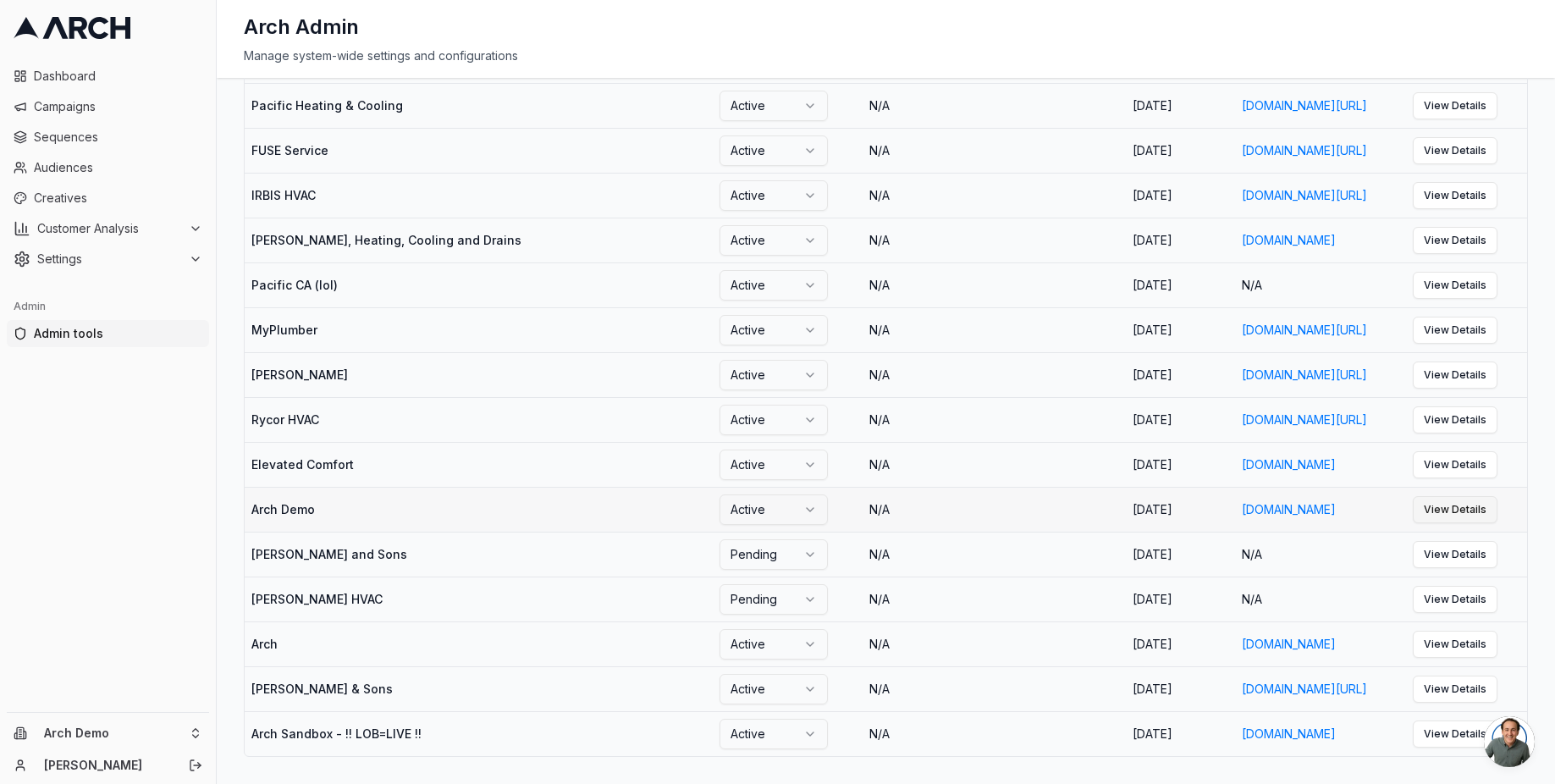
click at [1462, 496] on link "View Details" at bounding box center [1455, 510] width 85 height 27
